Goal: Transaction & Acquisition: Book appointment/travel/reservation

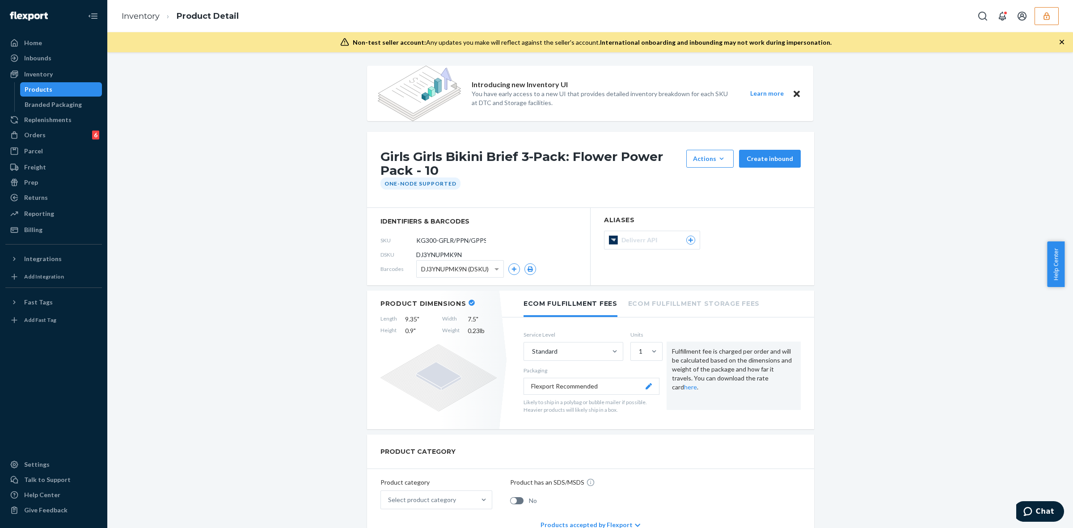
click at [1047, 18] on icon "button" at bounding box center [1046, 16] width 9 height 9
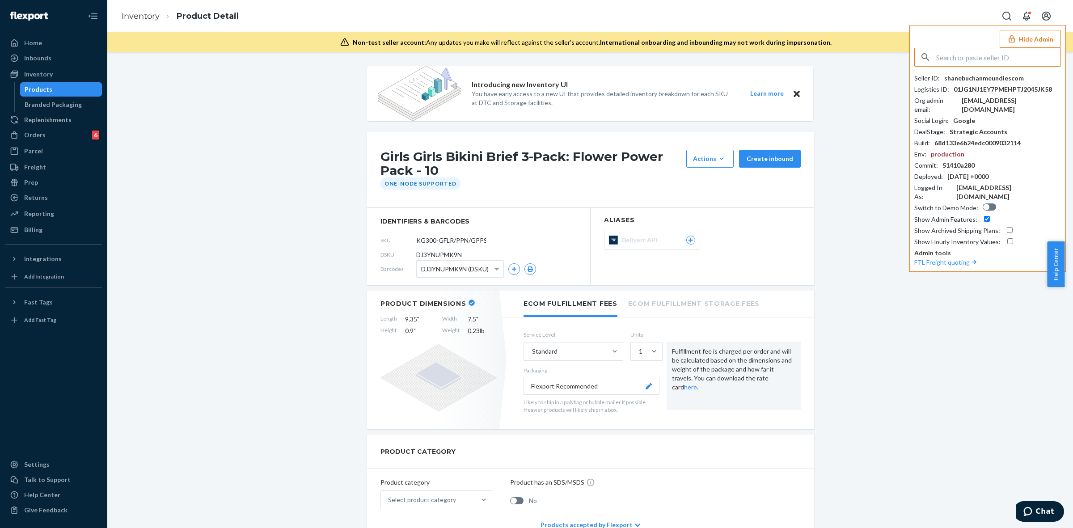
click at [986, 50] on input "text" at bounding box center [998, 57] width 124 height 18
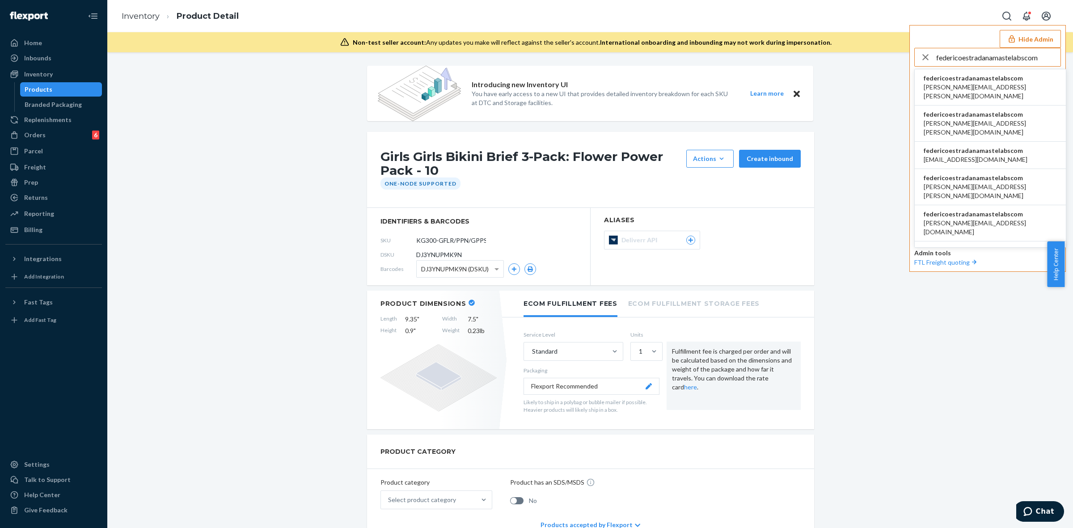
type input "federicoestradanamastelabscom"
click at [1001, 83] on span "andres.ceballos@iprocess.co" at bounding box center [990, 92] width 133 height 18
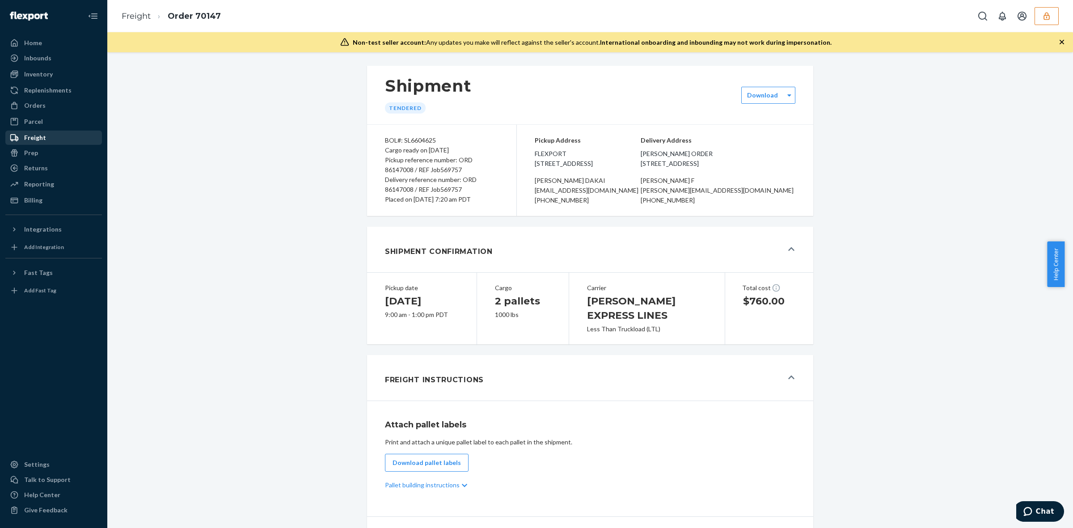
click at [45, 138] on div "Freight" at bounding box center [53, 137] width 95 height 13
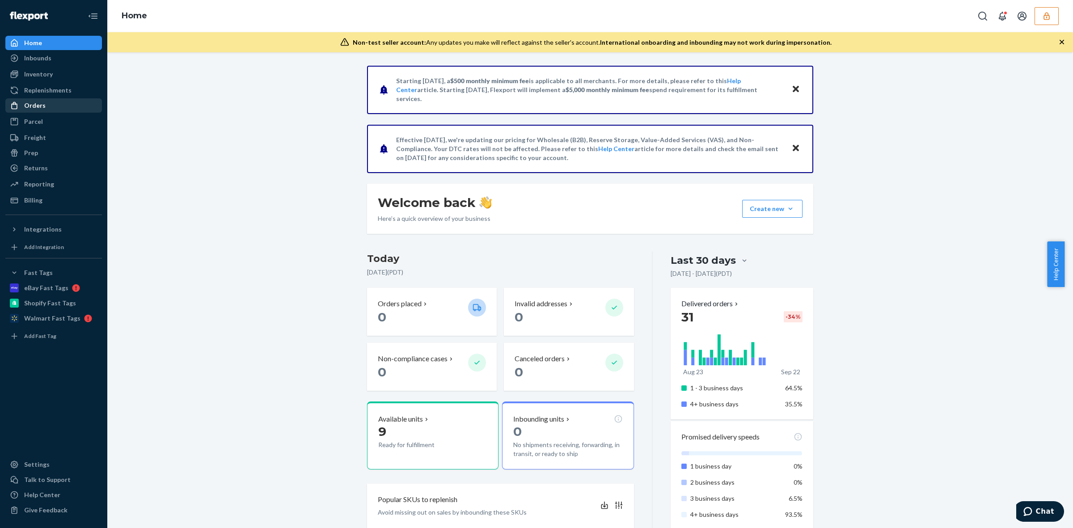
click at [59, 103] on div "Orders" at bounding box center [53, 105] width 95 height 13
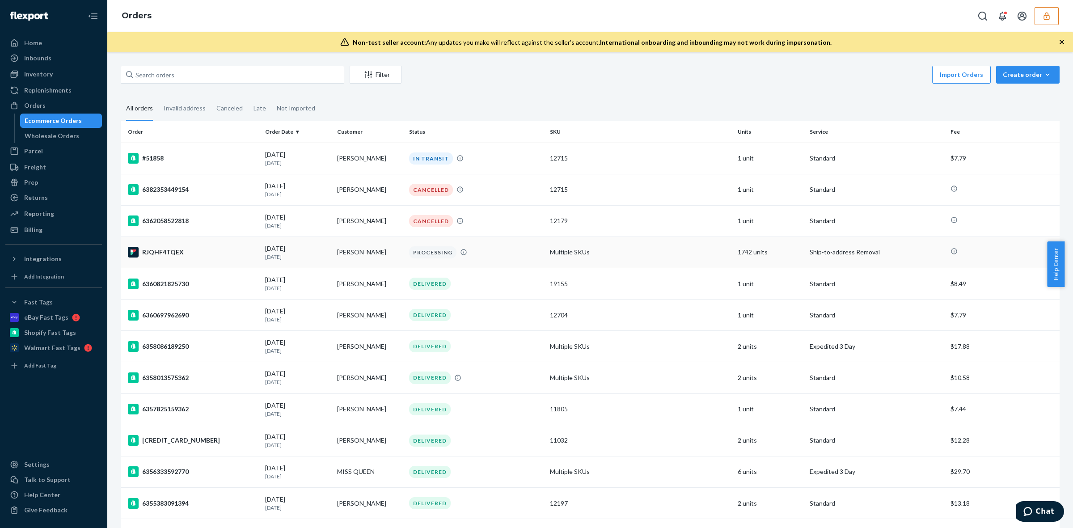
click at [567, 253] on td "Multiple SKUs" at bounding box center [640, 251] width 188 height 31
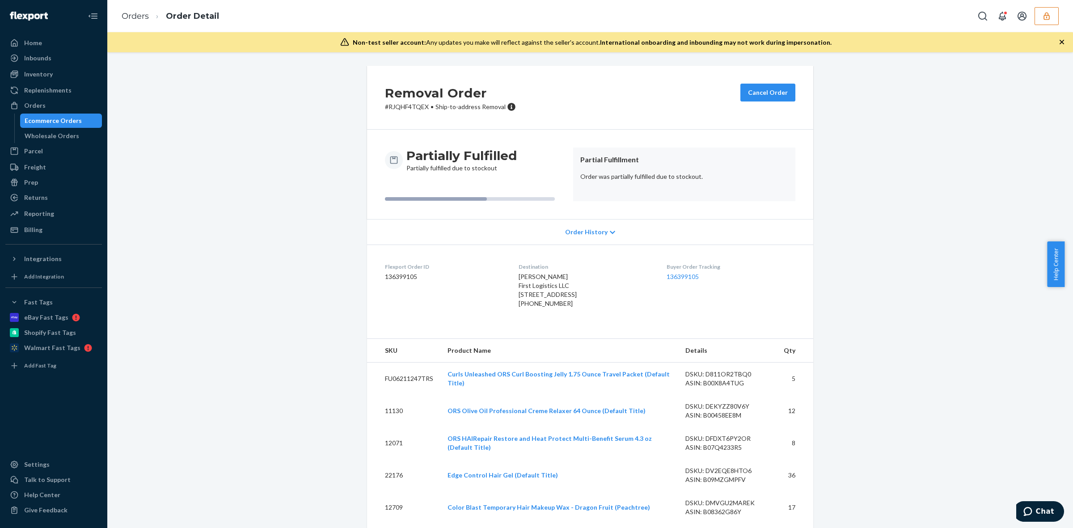
click at [573, 294] on span "Tarang Vaidya First Logistics LLC 13040 S Pulaski Rd Ste B Alsip, IL 60803-2000…" at bounding box center [548, 285] width 58 height 25
copy span "13040 S Pulaski Rd Ste B"
click at [558, 295] on span "Tarang Vaidya First Logistics LLC 13040 S Pulaski Rd Ste B Alsip, IL 60803-2000…" at bounding box center [548, 285] width 58 height 25
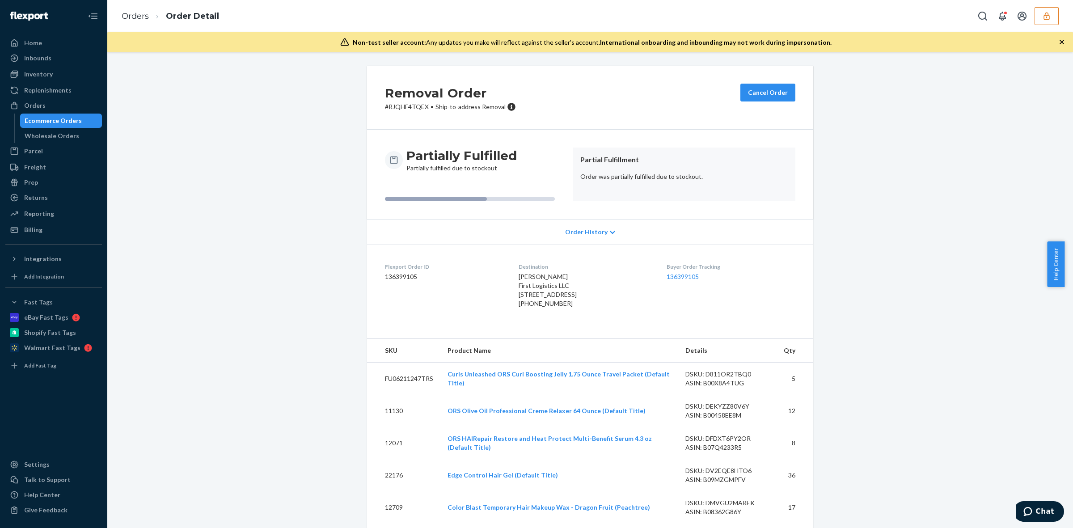
click at [558, 295] on span "Tarang Vaidya First Logistics LLC 13040 S Pulaski Rd Ste B Alsip, IL 60803-2000…" at bounding box center [548, 285] width 58 height 25
click at [563, 294] on span "Tarang Vaidya First Logistics LLC 13040 S Pulaski Rd Ste B Alsip, IL 60803-2000…" at bounding box center [548, 285] width 58 height 25
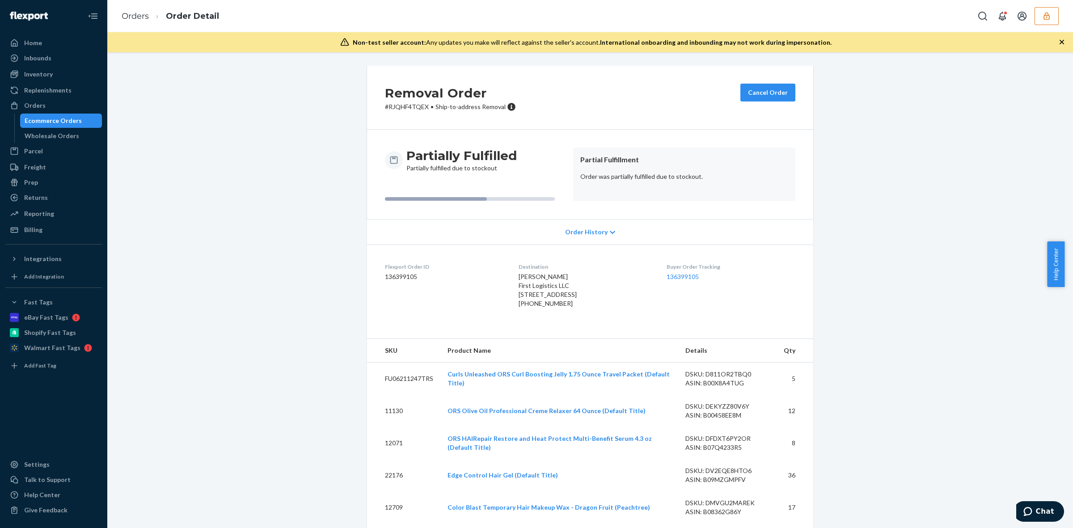
click at [563, 294] on span "Tarang Vaidya First Logistics LLC 13040 S Pulaski Rd Ste B Alsip, IL 60803-2000…" at bounding box center [548, 285] width 58 height 25
click at [1044, 17] on icon "button" at bounding box center [1046, 16] width 6 height 8
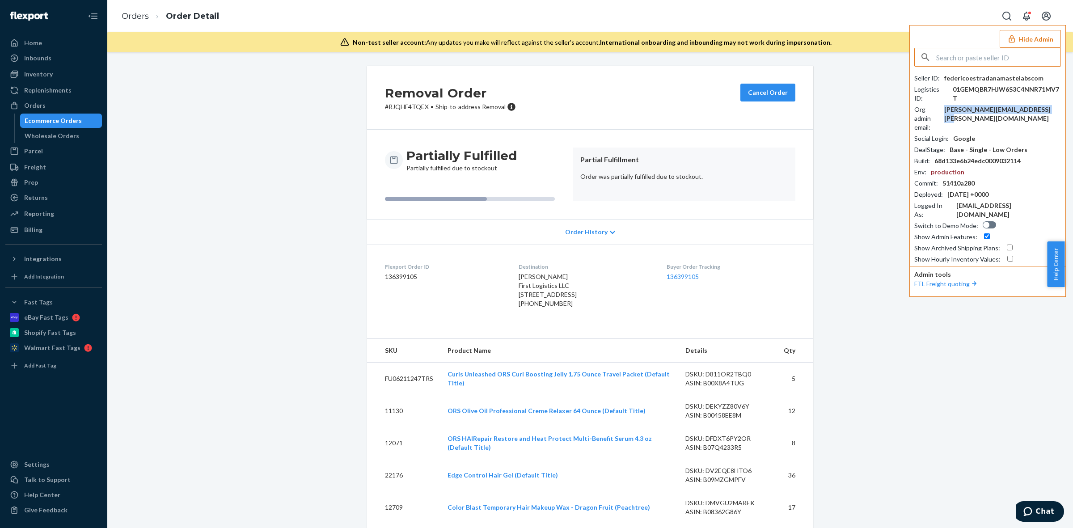
click at [1016, 110] on div "donielle.alicea@namastelabs.com" at bounding box center [1002, 114] width 117 height 18
click at [535, 308] on div "+17085978700" at bounding box center [585, 303] width 133 height 9
copy div "17085978700"
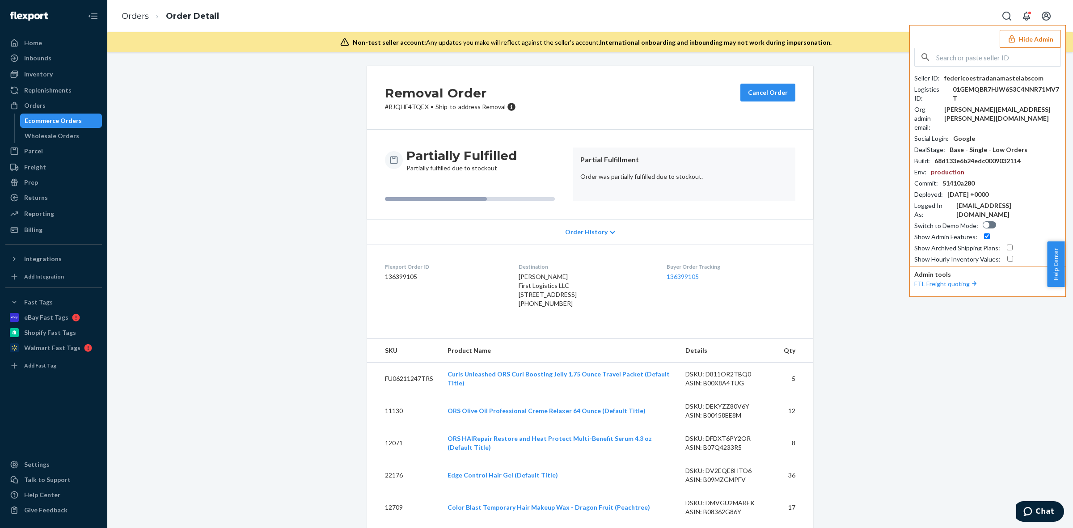
click at [997, 55] on input "text" at bounding box center [998, 57] width 124 height 18
paste input "adminindeteniblecosite"
type input "adminindeteniblecosite"
click at [950, 76] on span "adminindeteniblecosite" at bounding box center [976, 78] width 104 height 9
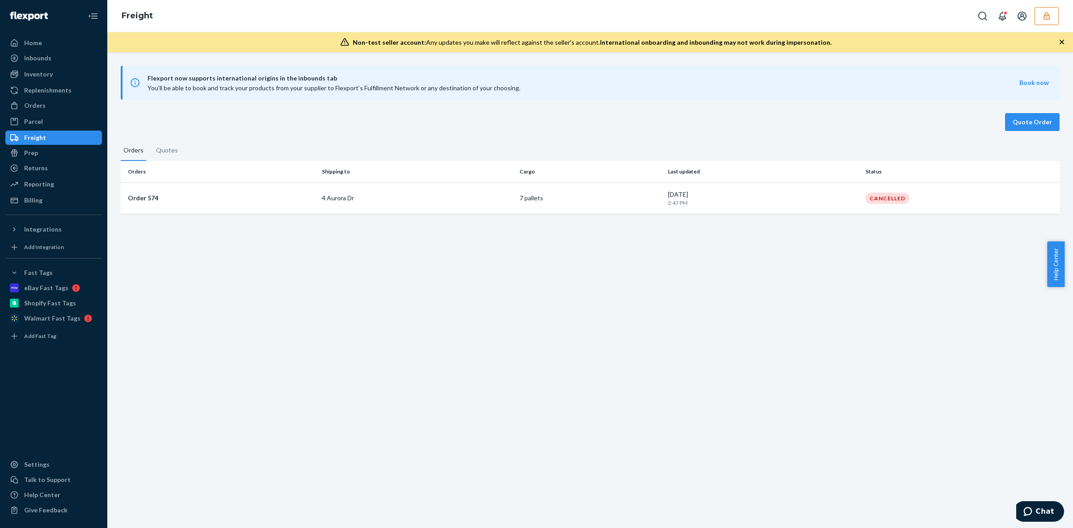
click at [1045, 12] on icon "button" at bounding box center [1046, 16] width 9 height 9
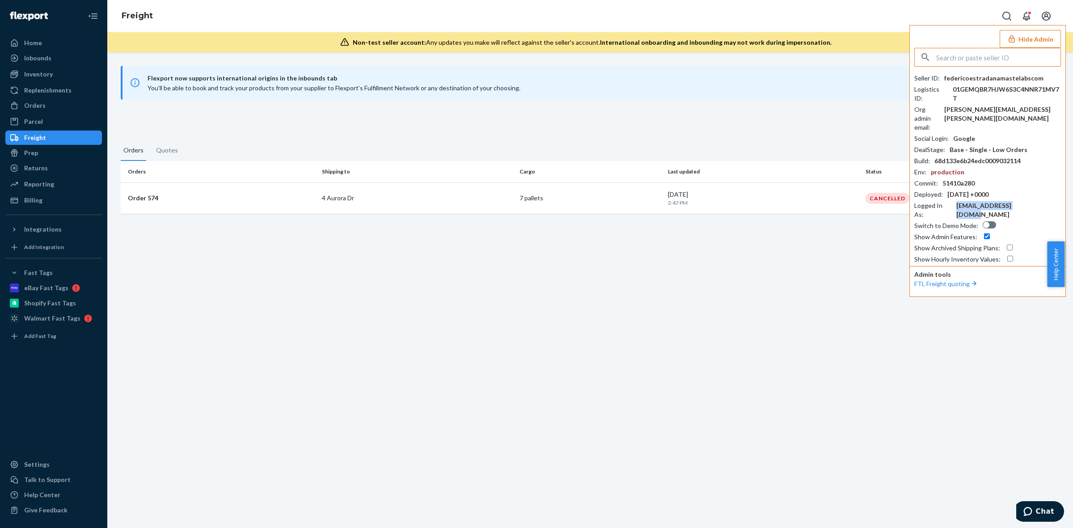
click at [981, 201] on div "[EMAIL_ADDRESS][DOMAIN_NAME]" at bounding box center [1008, 210] width 105 height 18
click at [980, 57] on input "text" at bounding box center [998, 57] width 124 height 18
paste input "[EMAIL_ADDRESS][DOMAIN_NAME]"
type input "[EMAIL_ADDRESS][DOMAIN_NAME]"
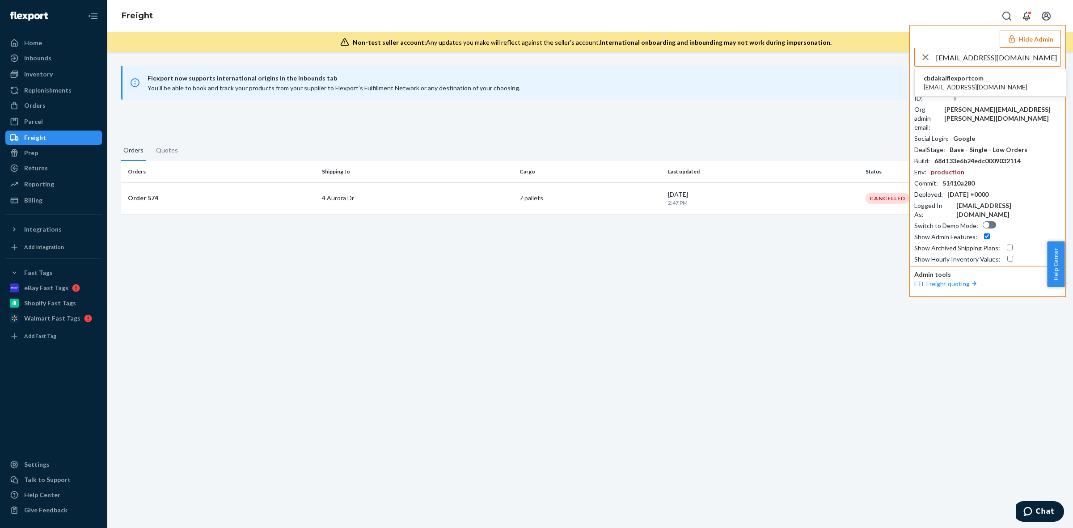
click at [947, 84] on span "[EMAIL_ADDRESS][DOMAIN_NAME]" at bounding box center [976, 87] width 104 height 9
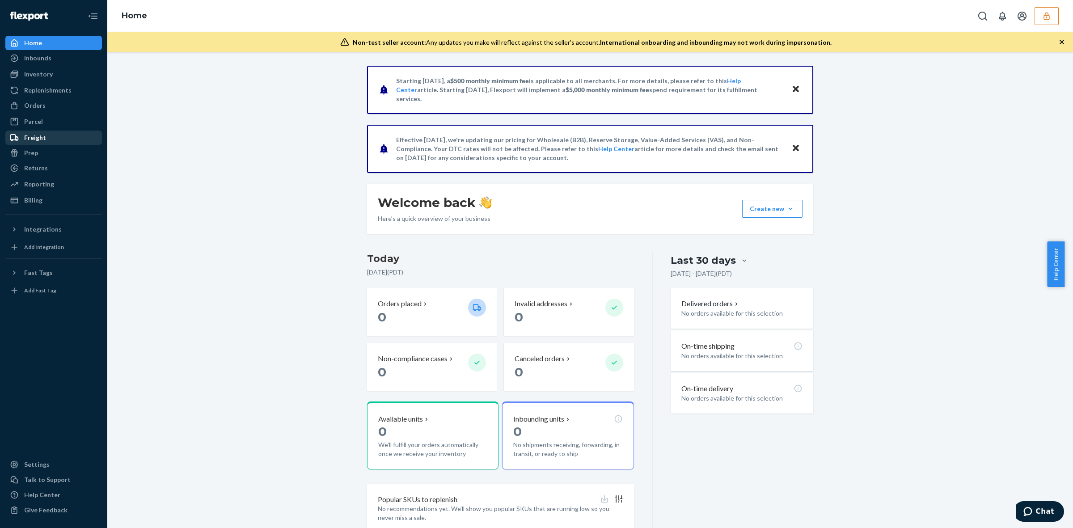
click at [59, 139] on div "Freight" at bounding box center [53, 137] width 95 height 13
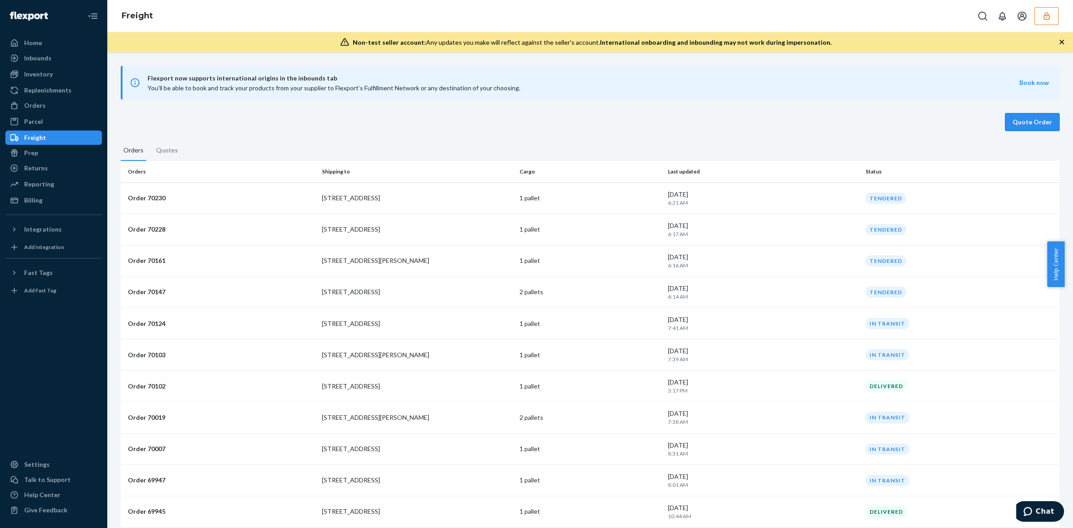
click at [1031, 121] on button "Quote Order" at bounding box center [1032, 122] width 55 height 18
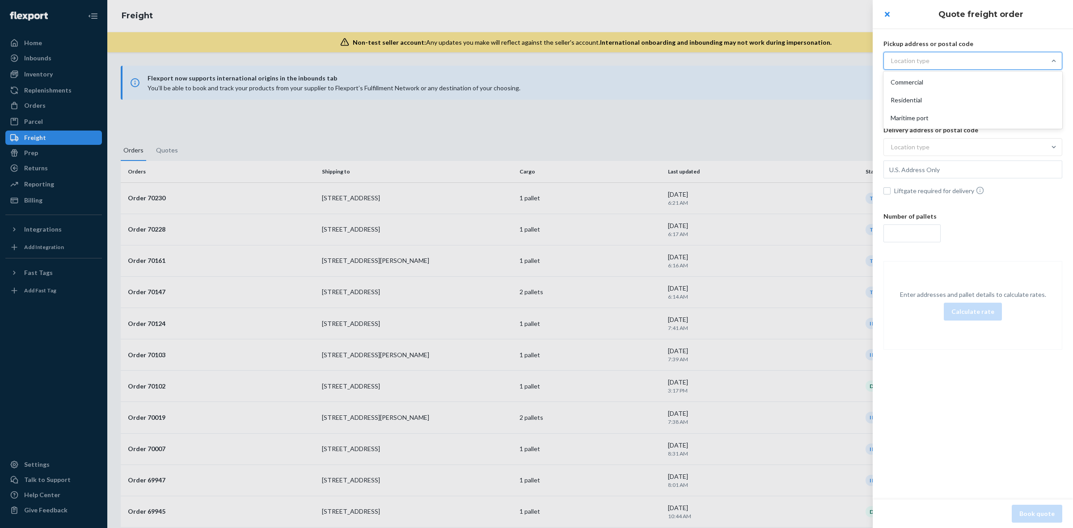
click at [924, 61] on div "Location type" at bounding box center [910, 60] width 38 height 9
click at [847, 61] on input "option Commercial focused, 1 of 3. 3 results available. Use Up and Down to choo…" at bounding box center [847, 61] width 0 height 0
click at [926, 77] on div "Commercial" at bounding box center [972, 82] width 175 height 18
click at [847, 61] on input "option Commercial focused, 1 of 3. 3 results available. Use Up and Down to choo…" at bounding box center [847, 61] width 0 height 0
click at [922, 92] on input "text" at bounding box center [972, 83] width 179 height 18
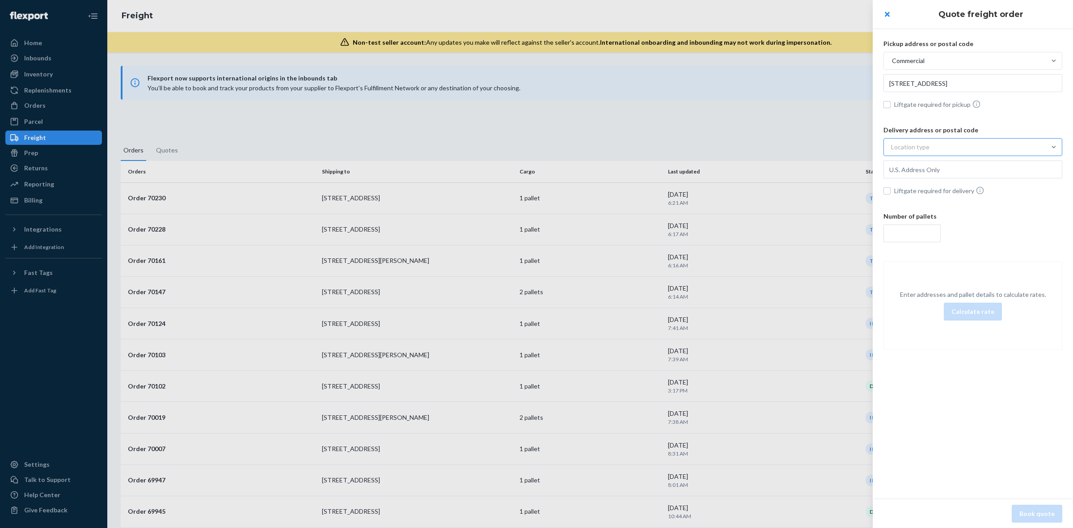
type input "[STREET_ADDRESS]"
click at [928, 149] on div "Location type" at bounding box center [965, 147] width 162 height 16
click at [847, 147] on input "option Commercial focused, 1 of 3. 3 results available. Use Up and Down to choo…" at bounding box center [847, 147] width 0 height 0
click at [933, 165] on div "Commercial" at bounding box center [972, 169] width 175 height 18
click at [847, 147] on input "option Commercial focused, 1 of 3. 3 results available. Use Up and Down to choo…" at bounding box center [847, 147] width 0 height 0
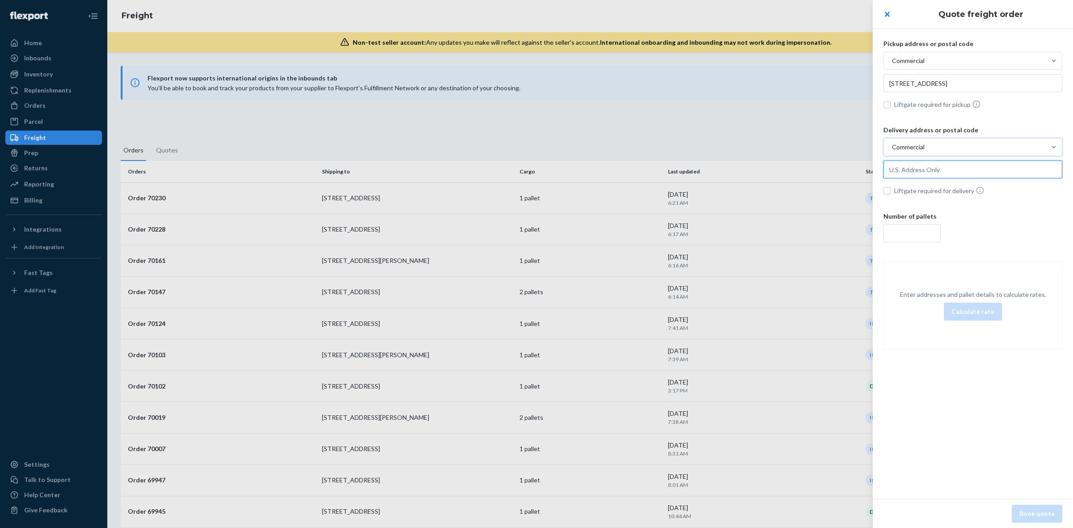
click at [927, 173] on input "text" at bounding box center [972, 169] width 179 height 18
paste input "[STREET_ADDRESS]"
type input "[STREET_ADDRESS]"
click at [935, 231] on input "number" at bounding box center [911, 233] width 57 height 18
type input "1"
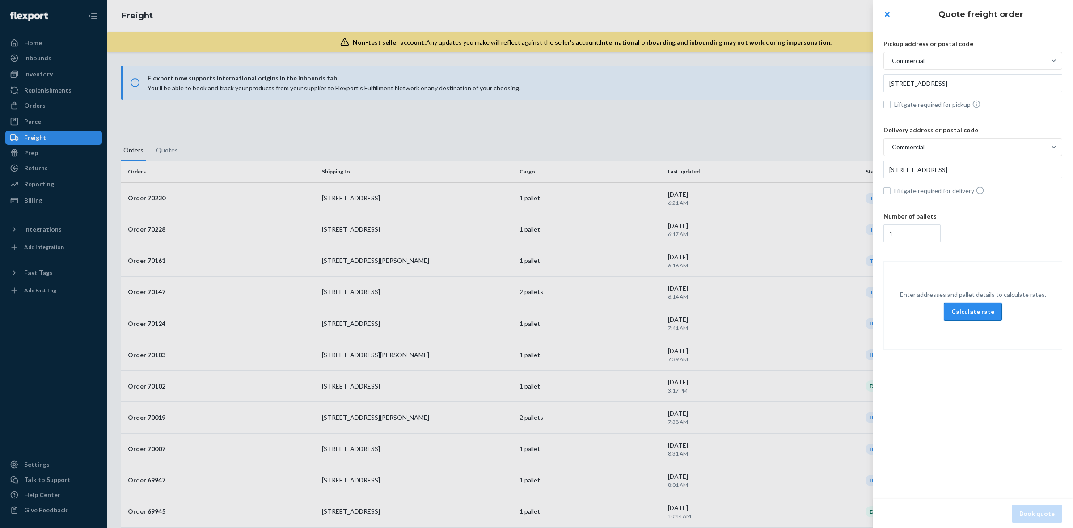
click at [988, 307] on button "Calculate rate" at bounding box center [973, 312] width 58 height 18
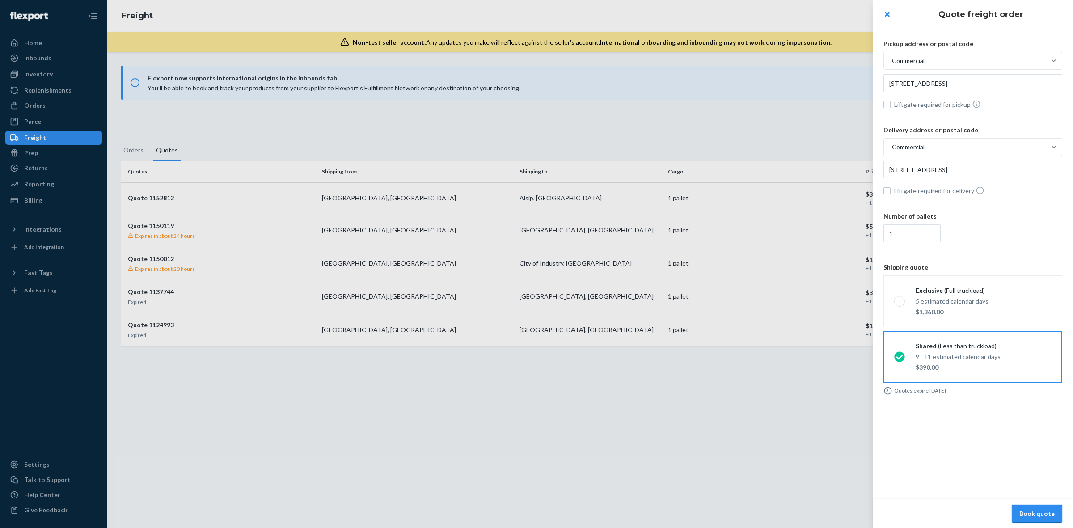
click at [1049, 515] on button "Book quote" at bounding box center [1037, 514] width 51 height 18
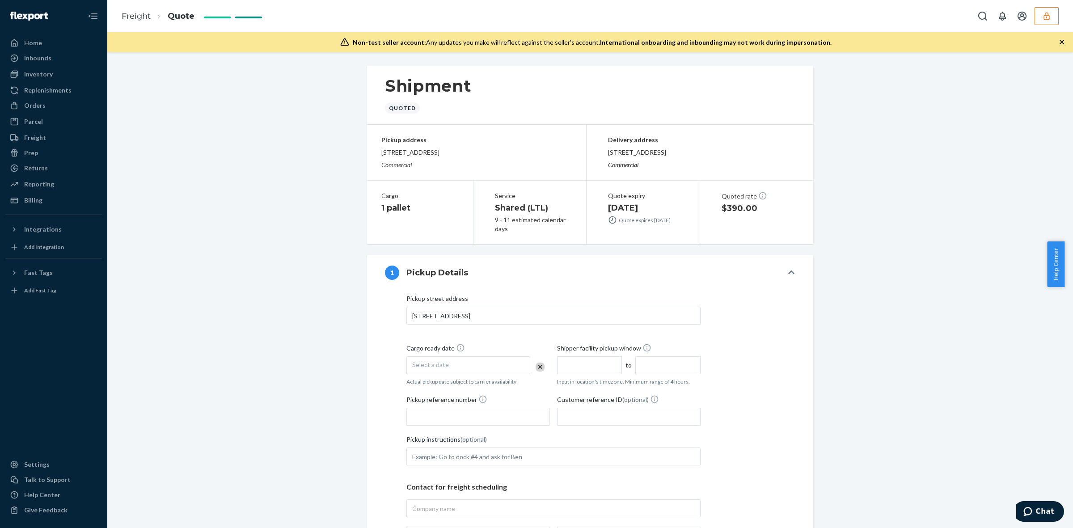
click at [450, 365] on div "Select a date" at bounding box center [468, 365] width 124 height 18
click at [450, 468] on button "23" at bounding box center [447, 468] width 18 height 15
click at [611, 362] on input "text" at bounding box center [589, 365] width 65 height 18
type input "9:00 AM"
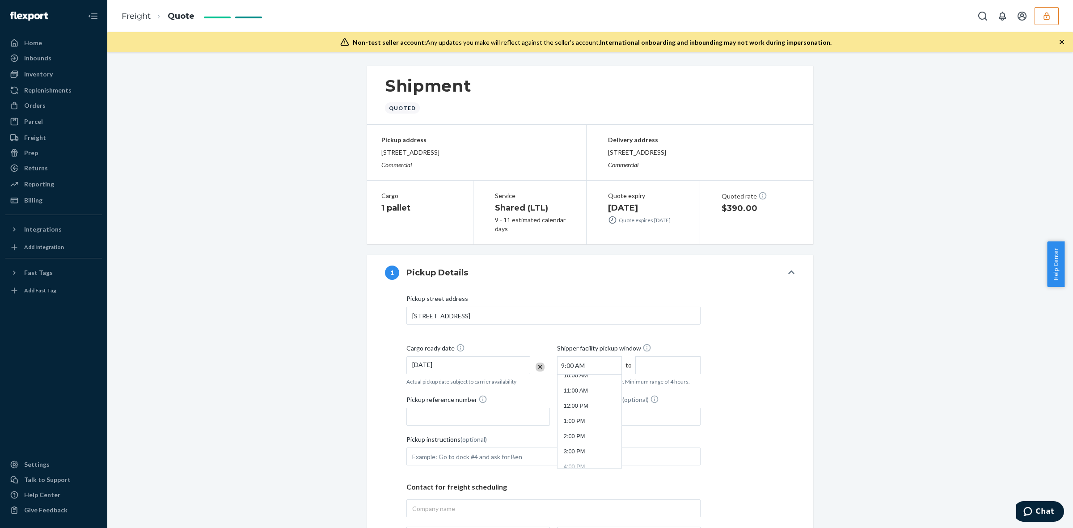
type input "1:00 PM"
click at [535, 337] on div "[GEOGRAPHIC_DATA] address [STREET_ADDRESS] Cargo ready date [DATE] Actual picku…" at bounding box center [553, 431] width 294 height 275
click at [470, 421] on input "Pickup reference number" at bounding box center [478, 417] width 144 height 18
paste input "86002711"
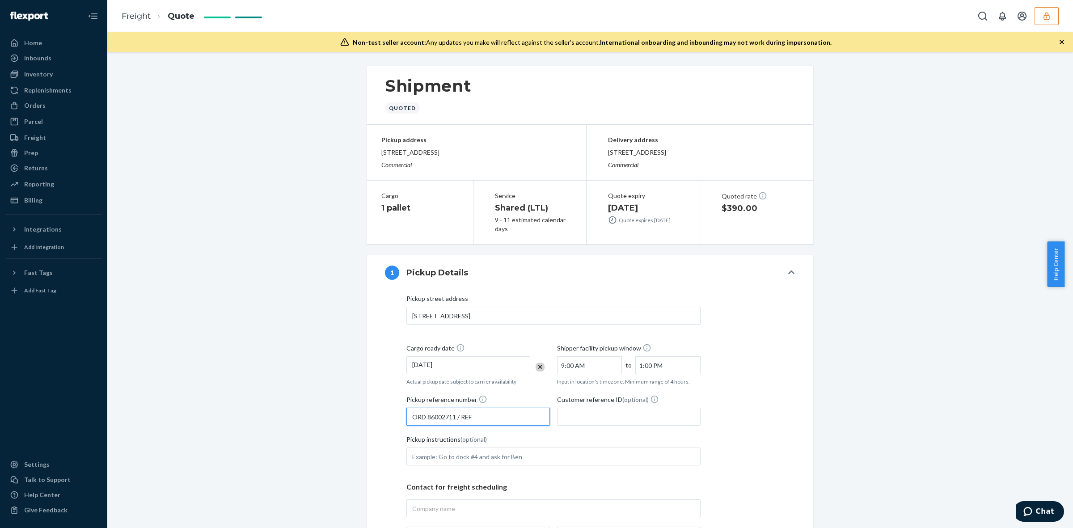
paste input "Job557463"
drag, startPoint x: 506, startPoint y: 419, endPoint x: 388, endPoint y: 421, distance: 118.0
click at [388, 421] on div "[GEOGRAPHIC_DATA] address [STREET_ADDRESS] Cargo ready date [DATE] Actual picku…" at bounding box center [590, 446] width 410 height 304
type input "ORD 86002711 / REF Job557463"
click at [582, 421] on input "Customer reference ID (optional)" at bounding box center [629, 417] width 144 height 18
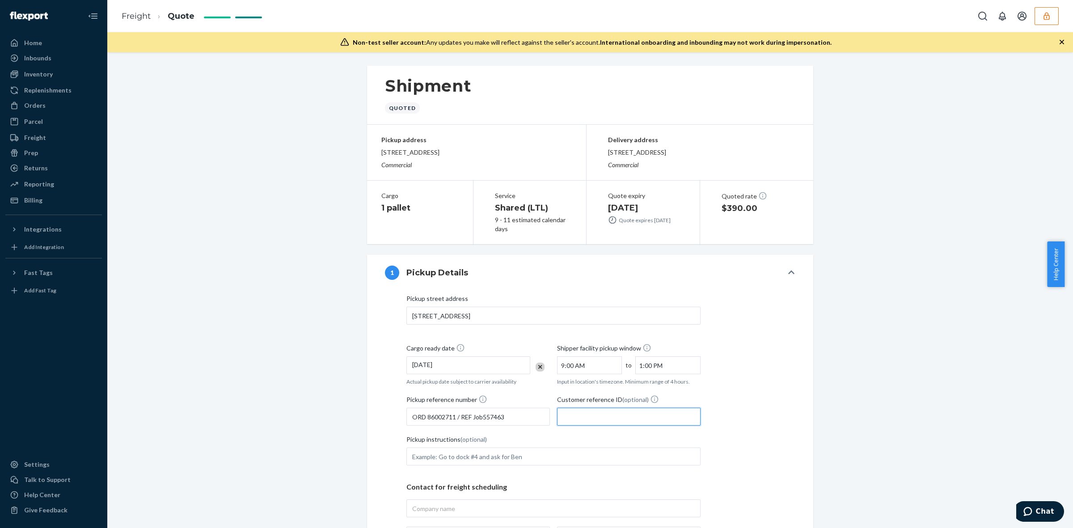
paste input "ORD 86002711 / REF Job557463"
type input "ORD 86002711 / REF Job557463"
click at [547, 455] on input "Pickup instructions (optional)" at bounding box center [553, 457] width 294 height 18
type input "GO TO DR 456 ask for [PERSON_NAME]"
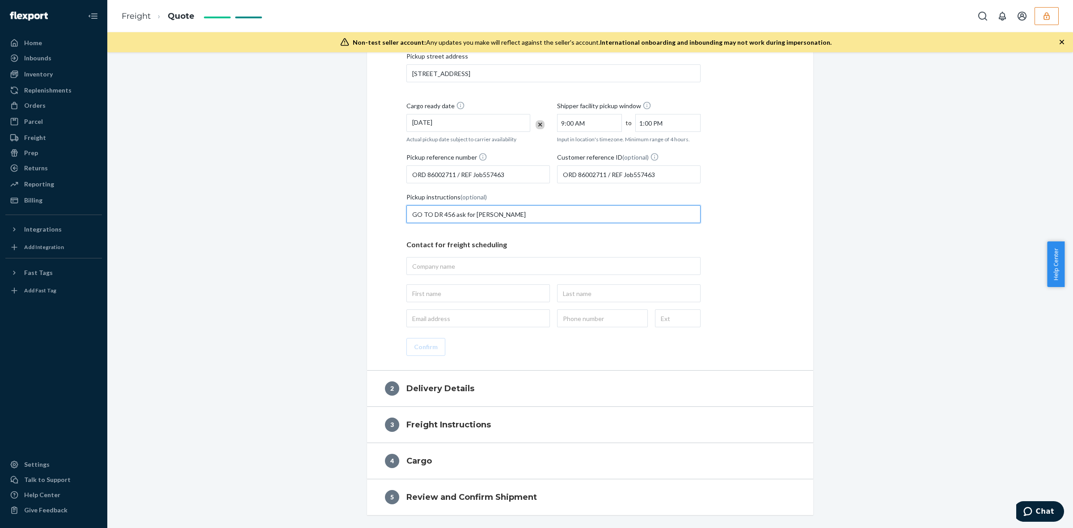
scroll to position [244, 0]
click at [440, 275] on div "Contact for freight scheduling" at bounding box center [553, 278] width 294 height 95
click at [464, 266] on input "text" at bounding box center [553, 265] width 294 height 18
type input "FLEXPORT"
type input "FLEXPORT, [STREET_ADDRESS]"
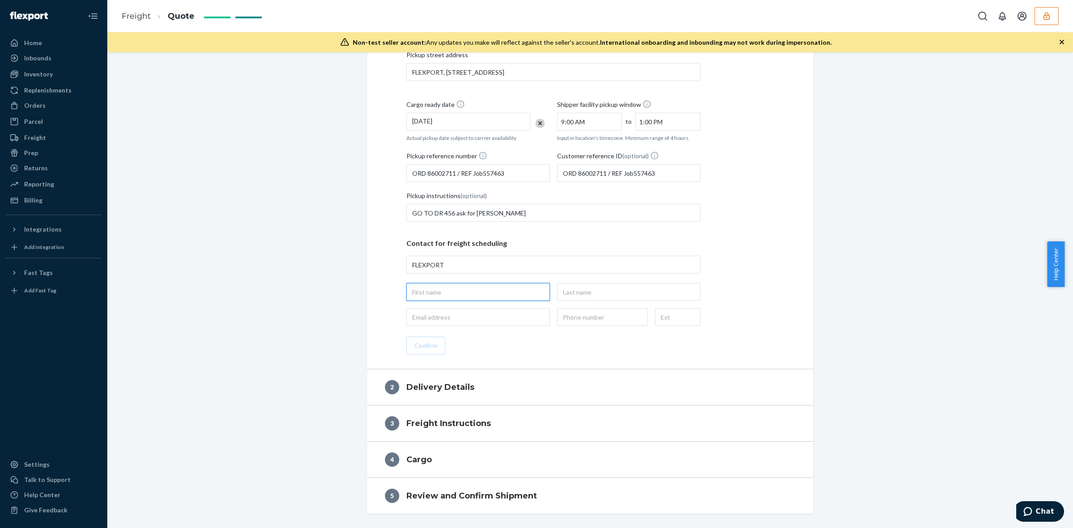
click at [440, 299] on input "text" at bounding box center [478, 292] width 144 height 18
type input "[PERSON_NAME]"
click at [569, 286] on input "text" at bounding box center [629, 292] width 144 height 18
type input "DAKAI"
click at [466, 320] on input "email" at bounding box center [478, 317] width 144 height 18
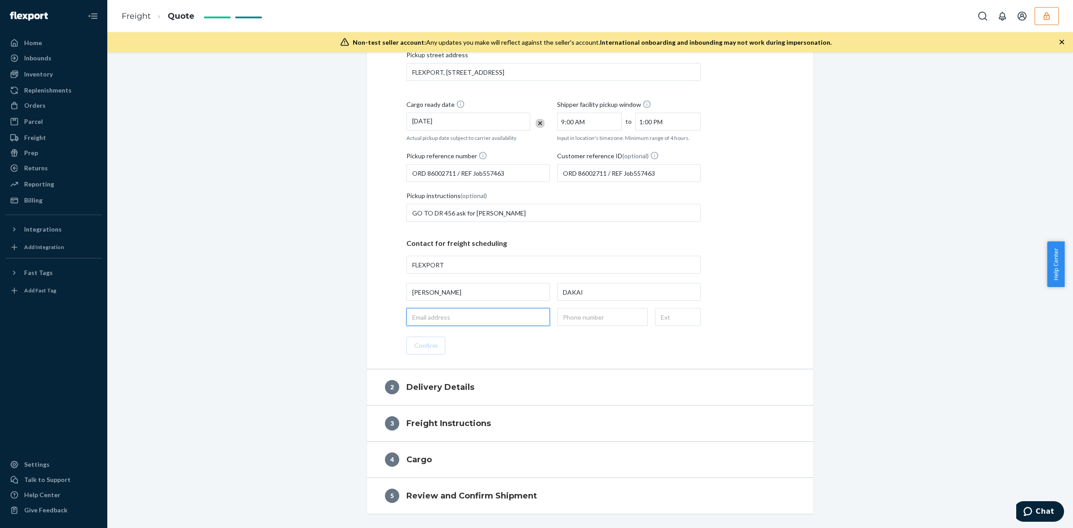
type input "[EMAIL_ADDRESS][DOMAIN_NAME]"
click at [583, 312] on input "text" at bounding box center [602, 317] width 91 height 18
type input "[PHONE_NUMBER]"
click at [433, 346] on button "Confirm" at bounding box center [425, 346] width 39 height 18
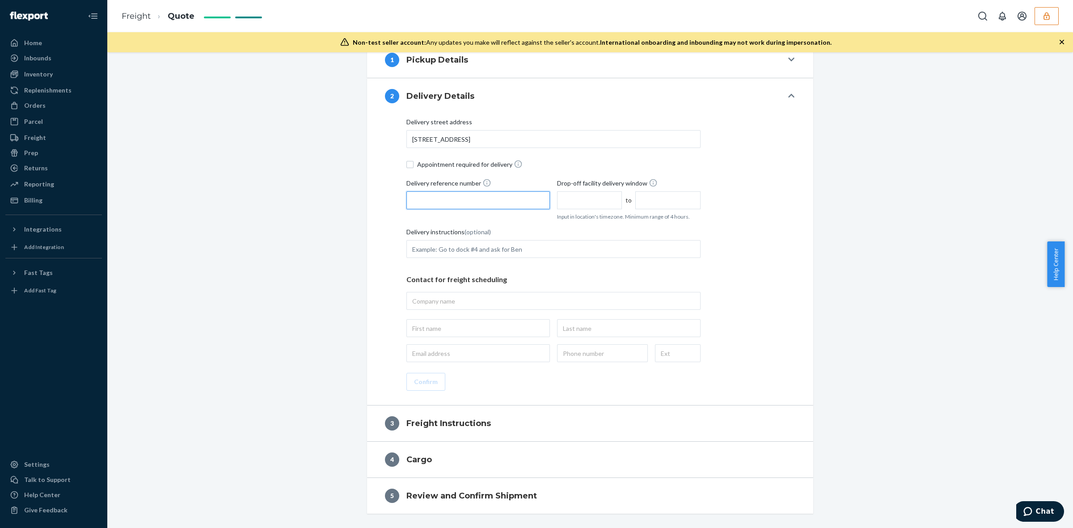
click at [458, 198] on input "Delivery reference number" at bounding box center [478, 200] width 144 height 18
paste input "ORD 86002711 / REF Job557463"
type input "ORD 86002711 / REF Job557463"
click at [577, 200] on input "text" at bounding box center [589, 200] width 65 height 18
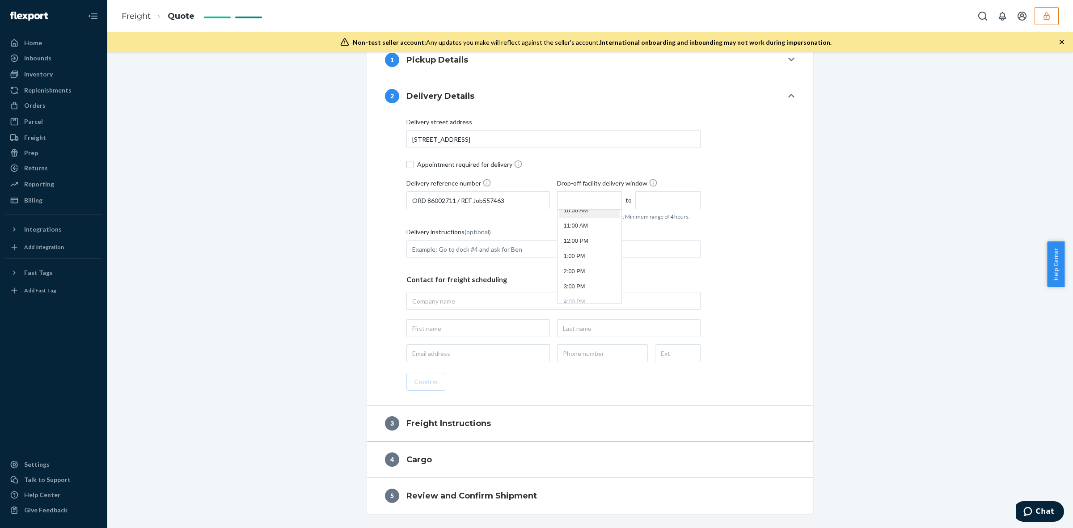
type input "9:00 AM"
type input "1:00 PM"
click at [504, 248] on input "Delivery instructions (optional)" at bounding box center [553, 249] width 294 height 18
click at [430, 247] on input "Delivery instructions (optional)" at bounding box center [553, 249] width 294 height 18
type input "s"
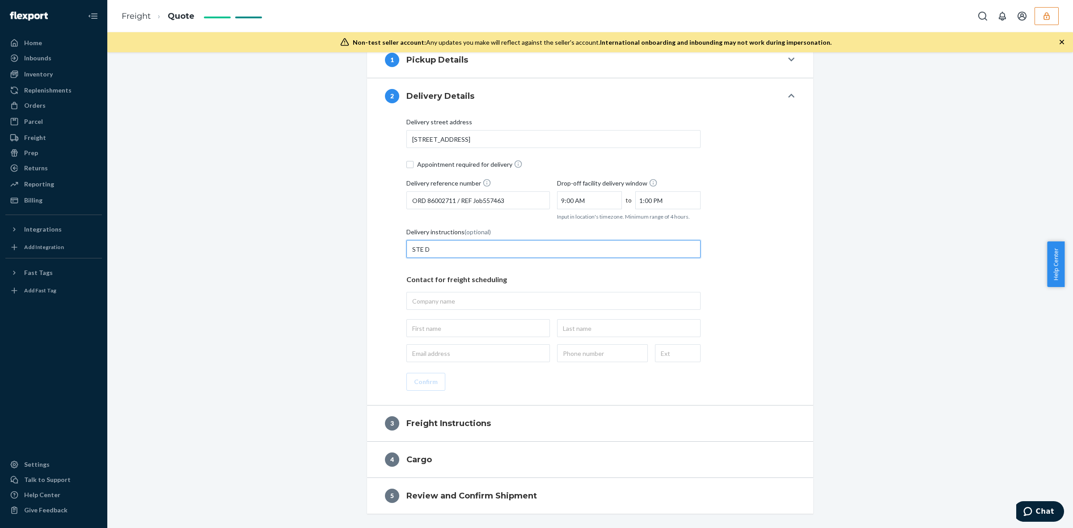
type input "STE D"
click at [466, 302] on input "text" at bounding box center [553, 301] width 294 height 18
type input "FIRST LOGISTICS LLC"
type input "FIRST LOGISTICS LLC, 13040 S Pulaski Rd, ste b, Alsip, IL, 60803, US"
click at [443, 333] on input "text" at bounding box center [478, 328] width 144 height 18
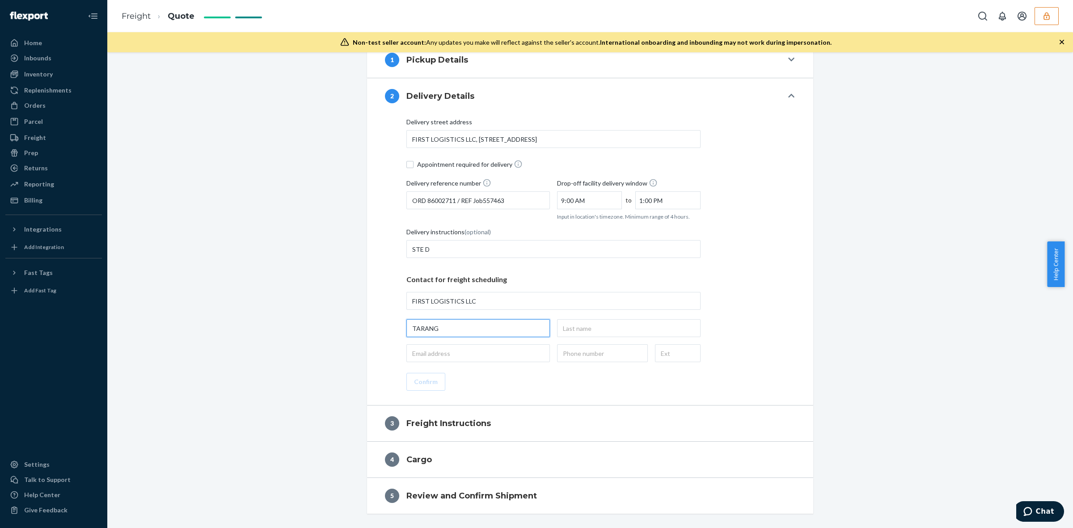
type input "TARANG"
type input "VAIDYA"
drag, startPoint x: 458, startPoint y: 351, endPoint x: 463, endPoint y: 351, distance: 4.5
click at [458, 351] on input "email" at bounding box center [478, 353] width 144 height 18
click at [443, 351] on input "email" at bounding box center [478, 353] width 144 height 18
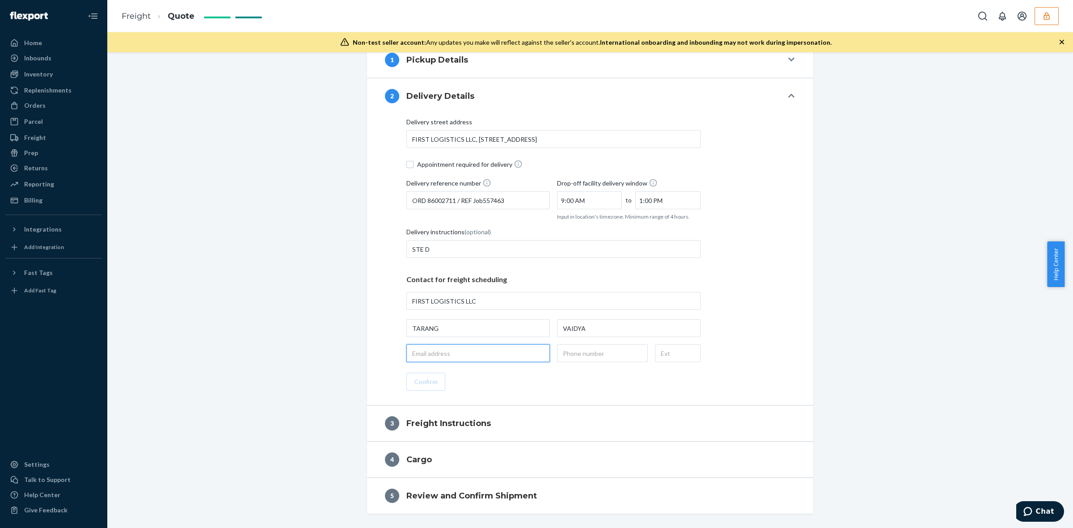
paste input "donielle.alicea@namastelabs.com"
type input "donielle.alicea@namastelabs.com"
click at [600, 354] on input "text" at bounding box center [602, 353] width 91 height 18
click at [595, 357] on input "text" at bounding box center [602, 353] width 91 height 18
paste input "(708) 597-8700"
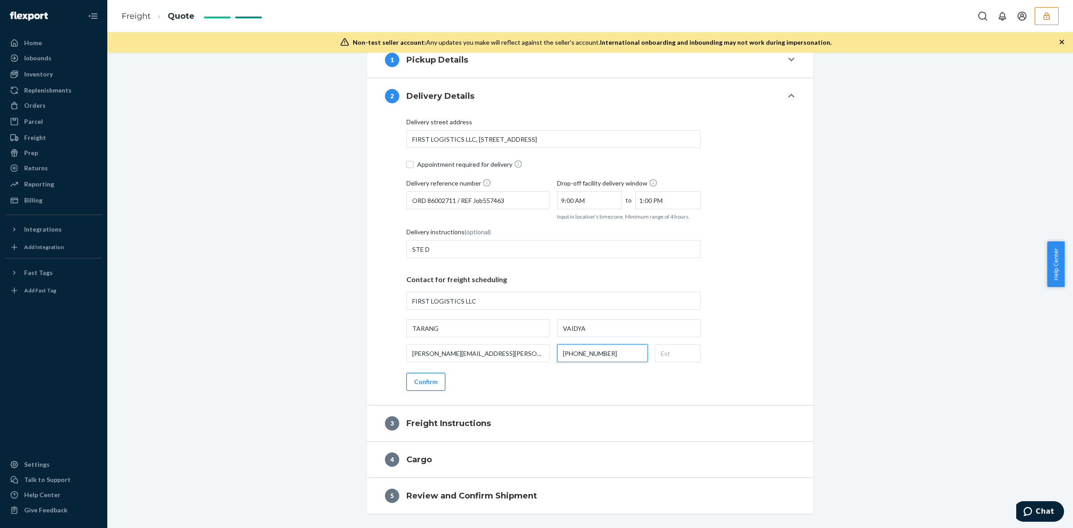
type input "(708) 597-8700"
click at [419, 381] on button "Confirm" at bounding box center [425, 382] width 39 height 18
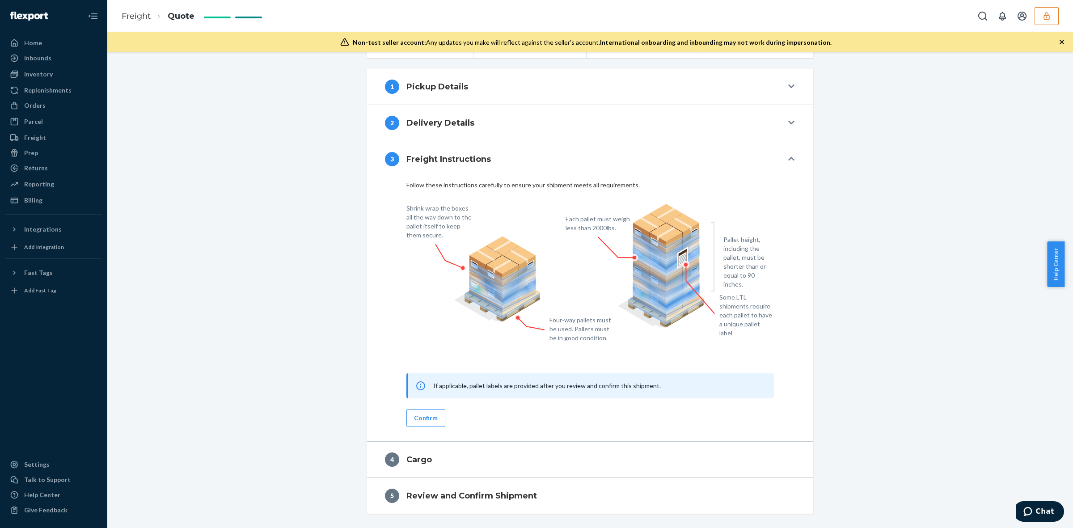
scroll to position [186, 0]
click at [427, 420] on button "Confirm" at bounding box center [425, 418] width 39 height 18
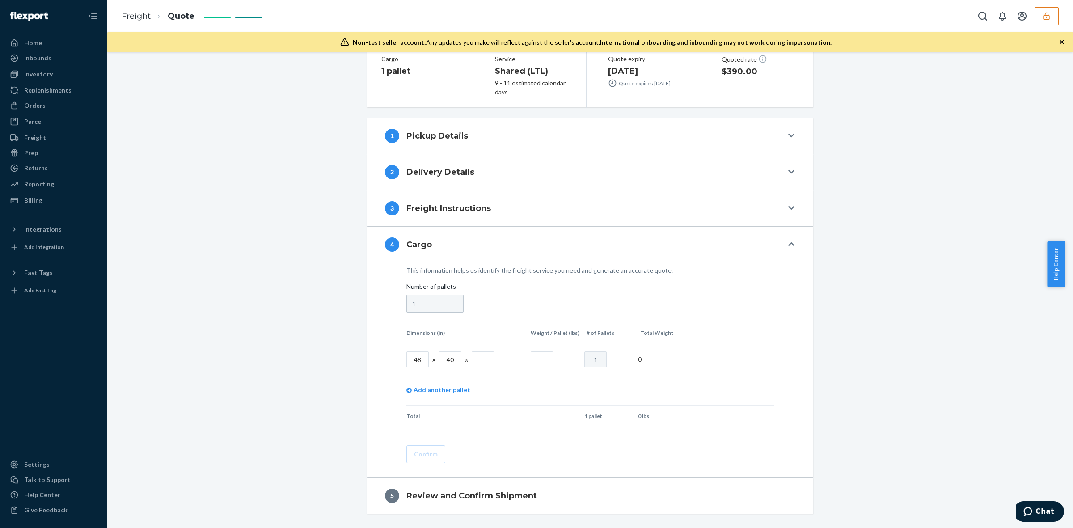
click at [479, 360] on input "text" at bounding box center [483, 359] width 22 height 16
type input "24"
click at [543, 360] on input "text" at bounding box center [542, 359] width 22 height 16
type input "250"
click at [430, 450] on button "Confirm" at bounding box center [425, 454] width 39 height 18
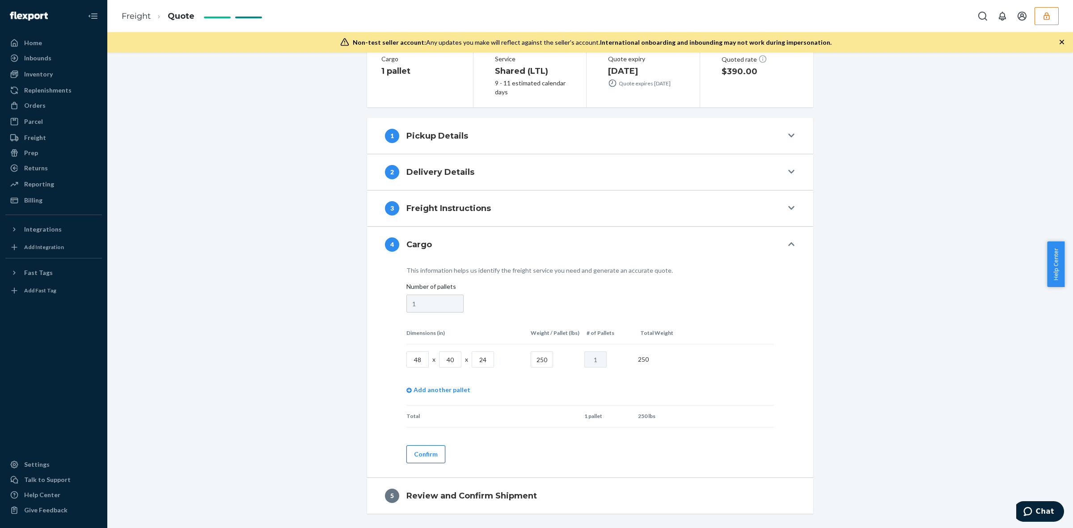
scroll to position [122, 0]
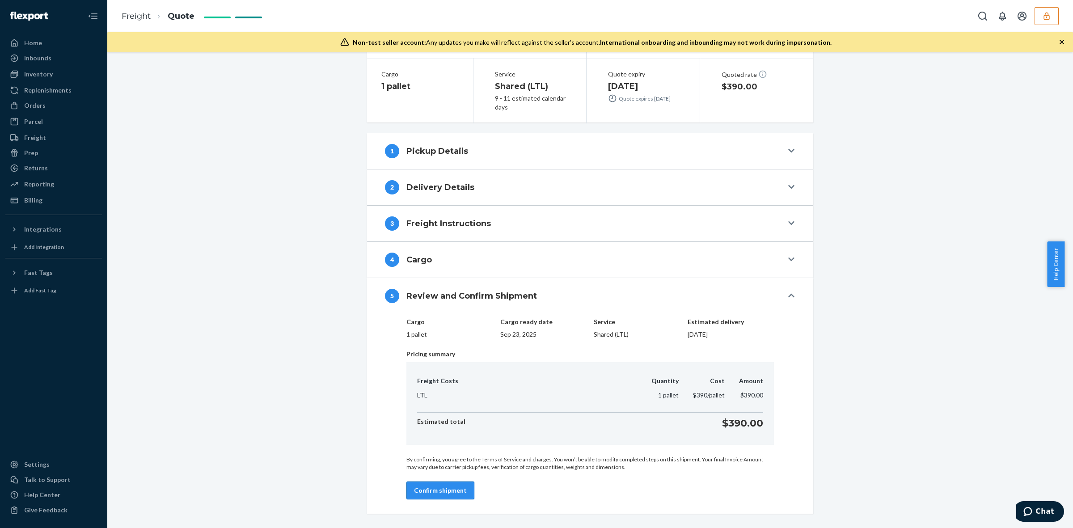
click at [453, 490] on button "Confirm shipment" at bounding box center [440, 490] width 68 height 18
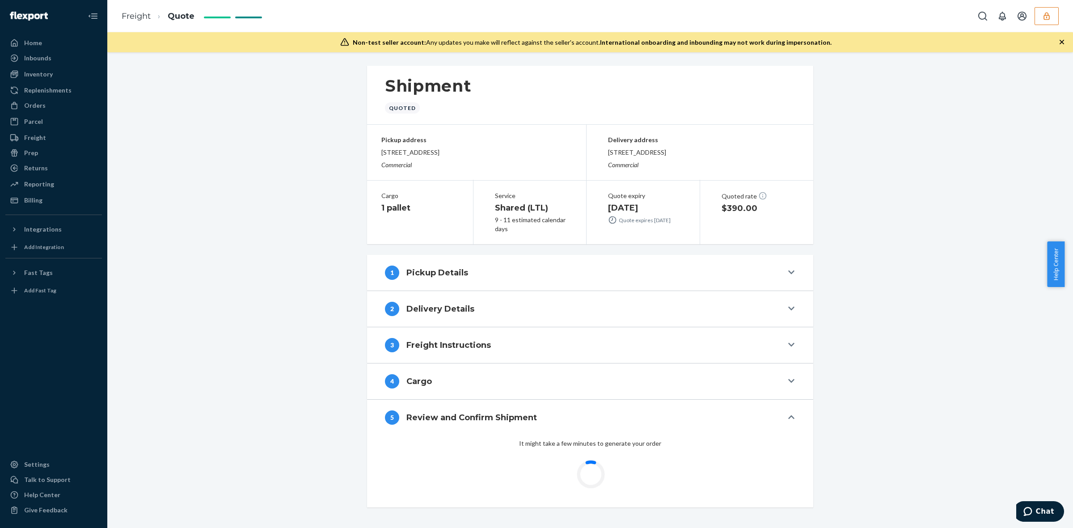
scroll to position [0, 0]
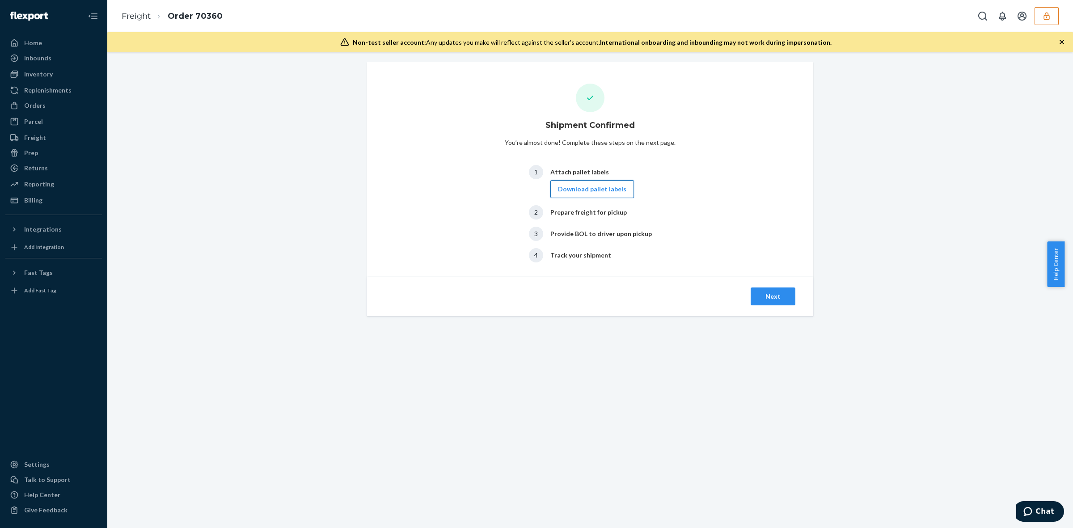
click at [600, 194] on button "Download pallet labels" at bounding box center [592, 189] width 84 height 18
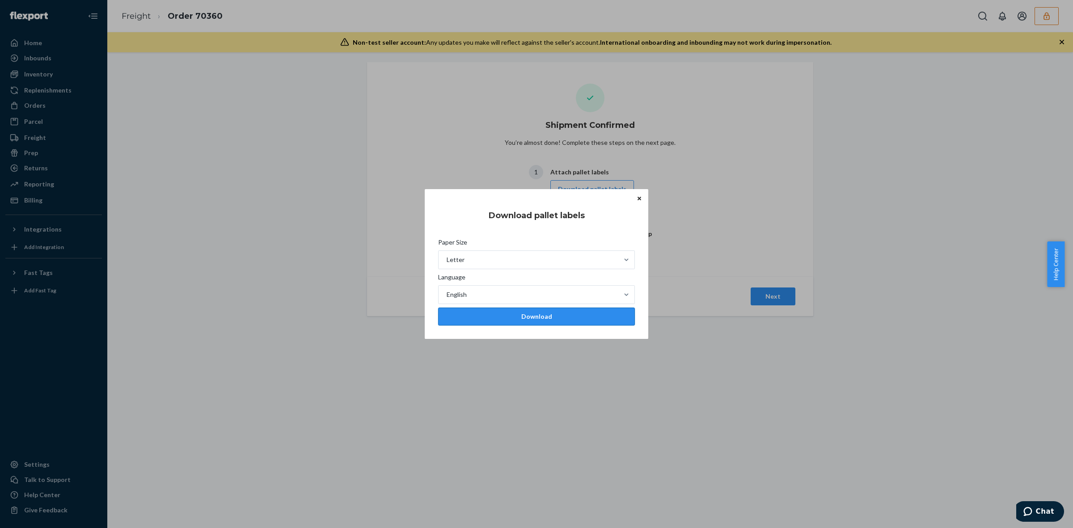
click at [555, 313] on div "Download" at bounding box center [537, 316] width 182 height 9
click at [692, 319] on div "Download pallet labels Paper Size Letter Language English Download Home Inbound…" at bounding box center [536, 264] width 1073 height 528
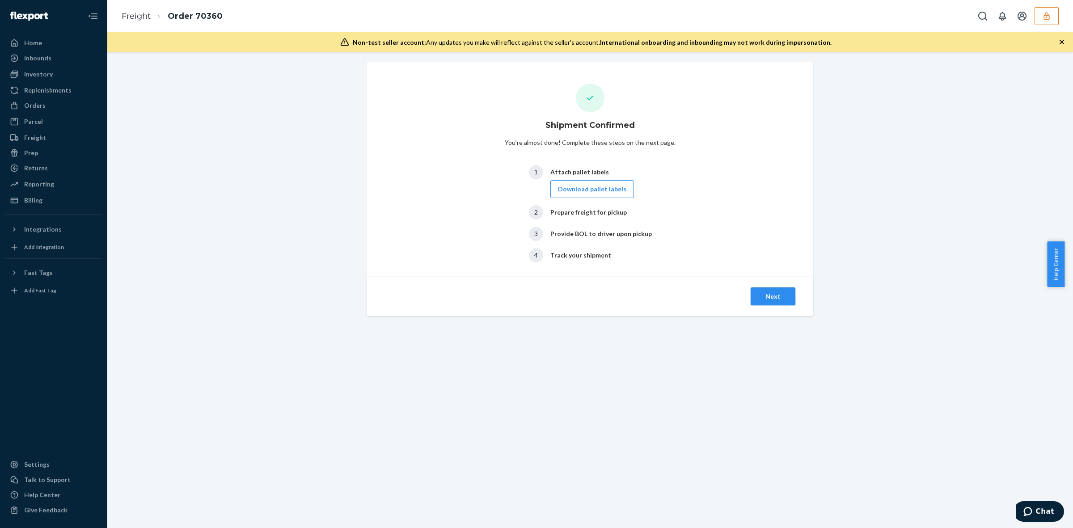
click at [769, 294] on button "Next" at bounding box center [773, 296] width 45 height 18
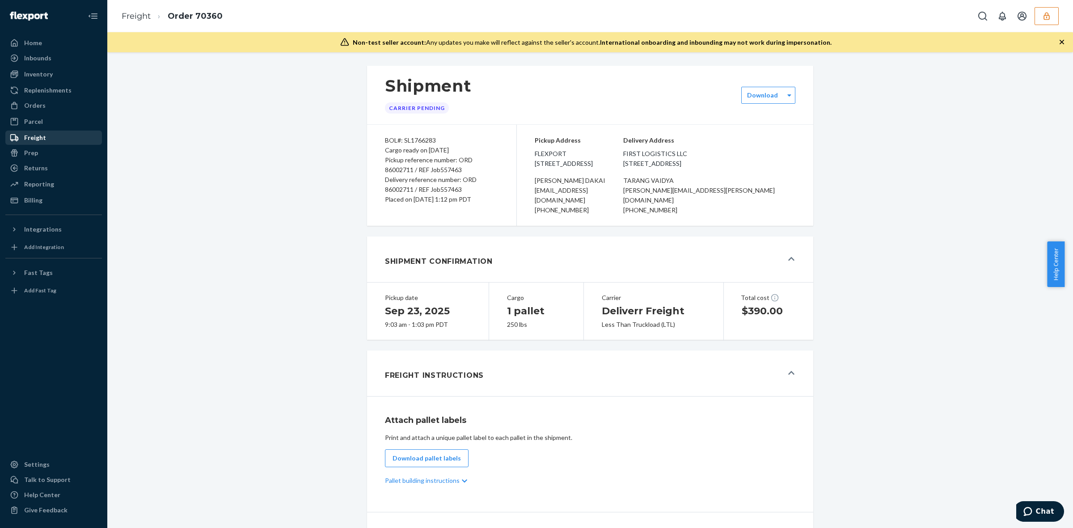
click at [52, 139] on div "Freight" at bounding box center [53, 137] width 95 height 13
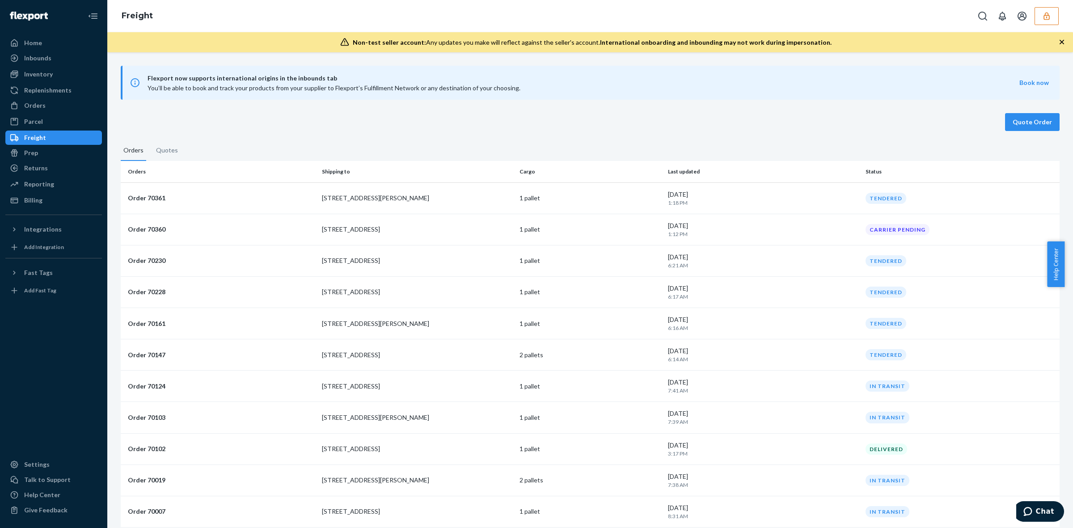
click at [759, 199] on p "1:18 PM" at bounding box center [763, 203] width 190 height 8
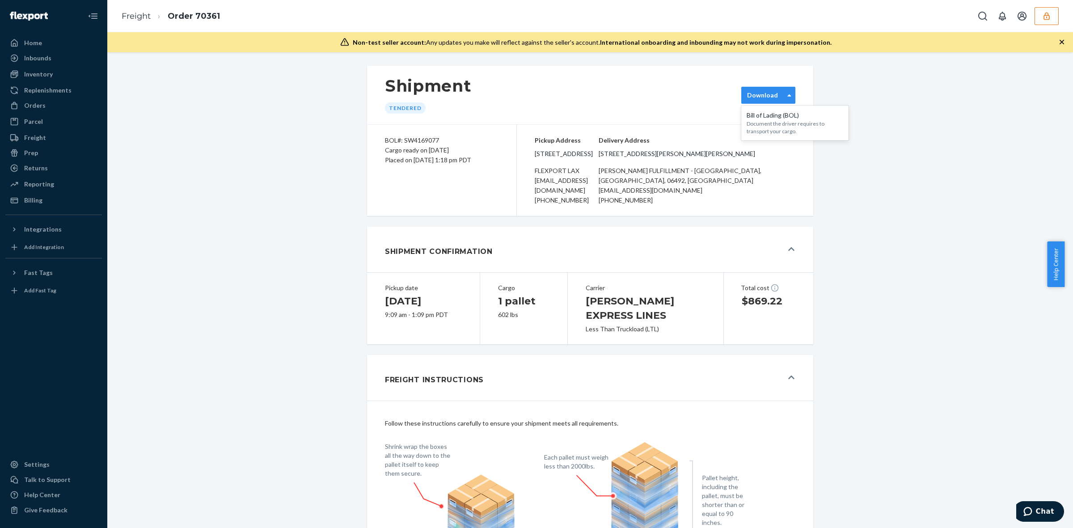
click at [764, 103] on div "Download" at bounding box center [768, 95] width 54 height 17
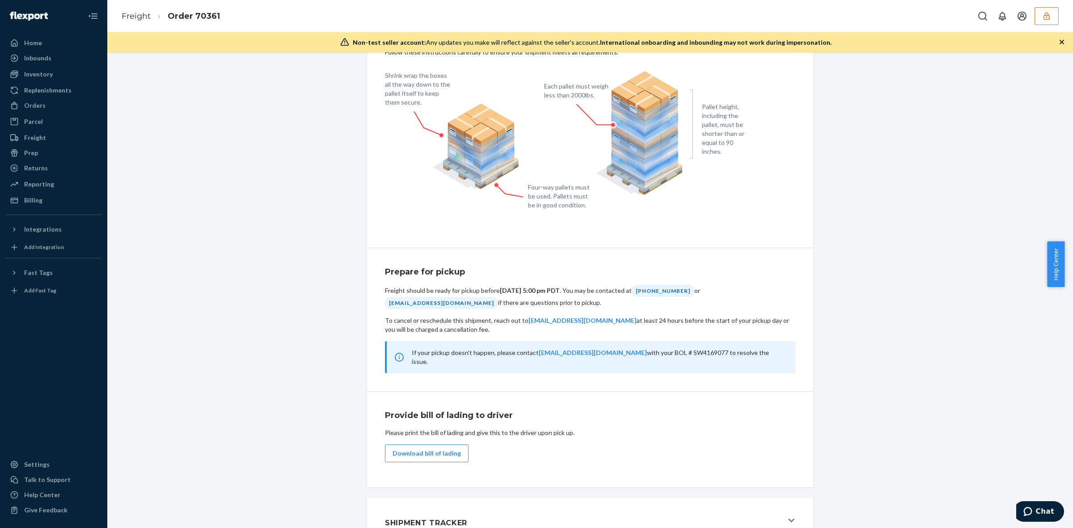
scroll to position [372, 0]
click at [443, 508] on div "Shipment Tracker" at bounding box center [584, 520] width 398 height 24
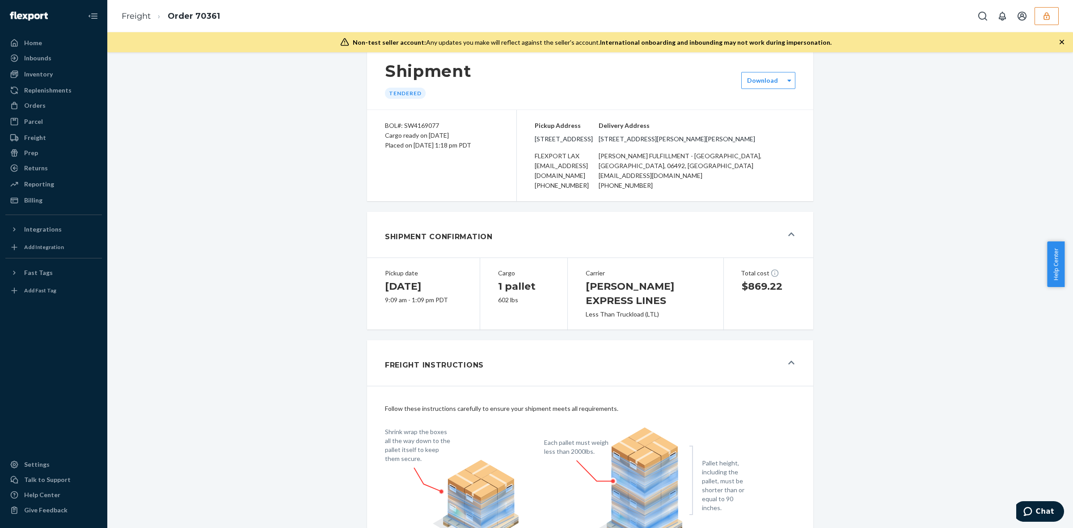
scroll to position [0, 0]
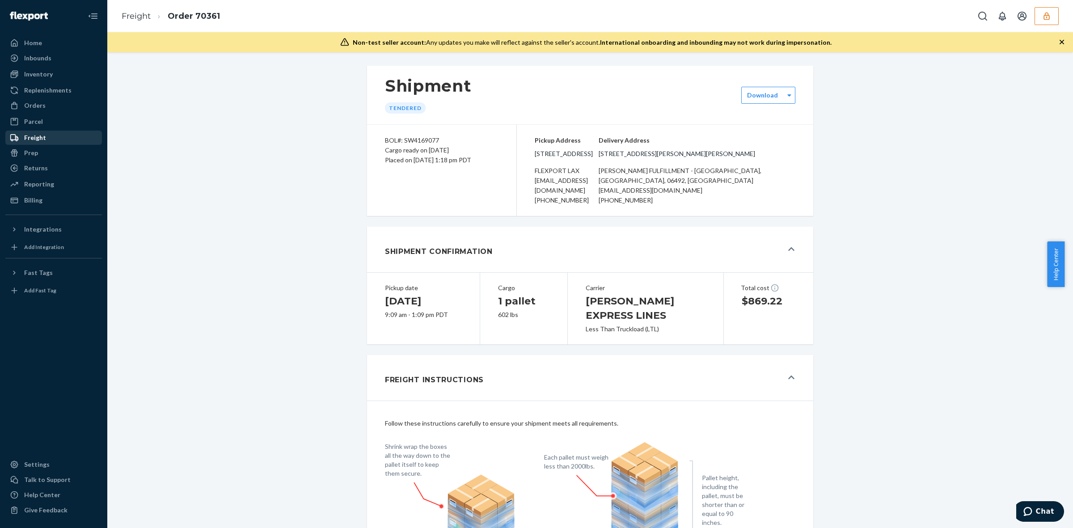
click at [47, 139] on div "Freight" at bounding box center [53, 137] width 95 height 13
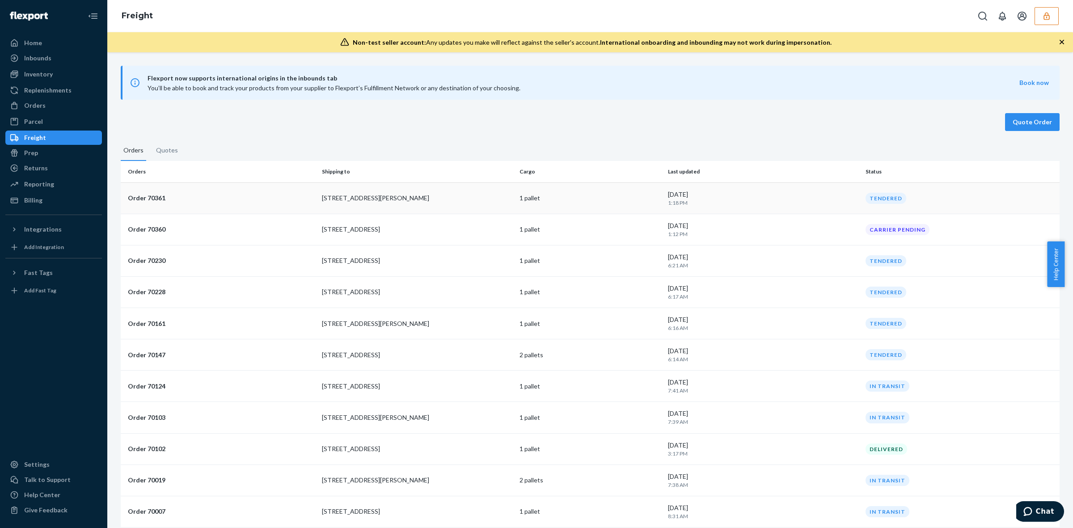
click at [736, 195] on div "September 22, 2025 1:18 PM" at bounding box center [763, 198] width 190 height 17
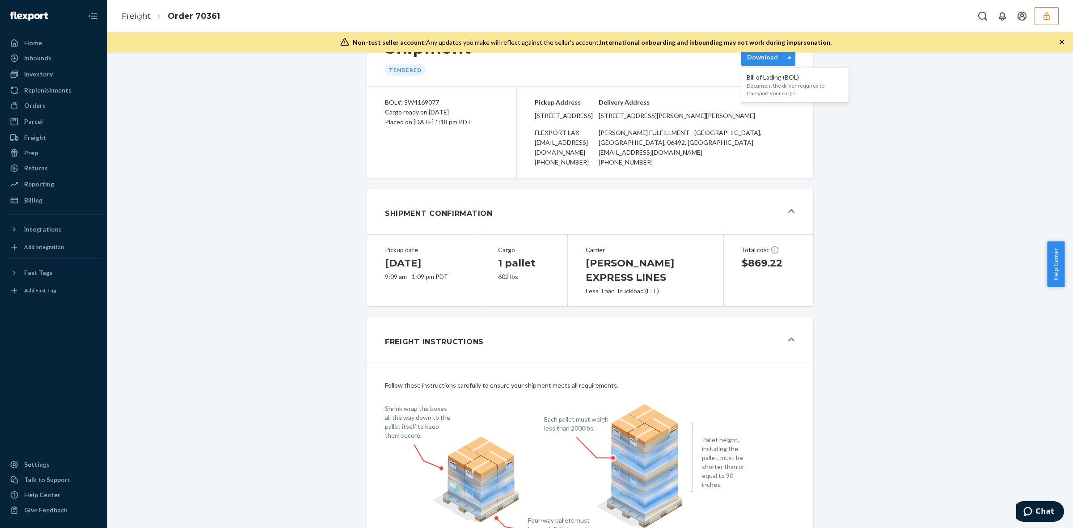
scroll to position [56, 0]
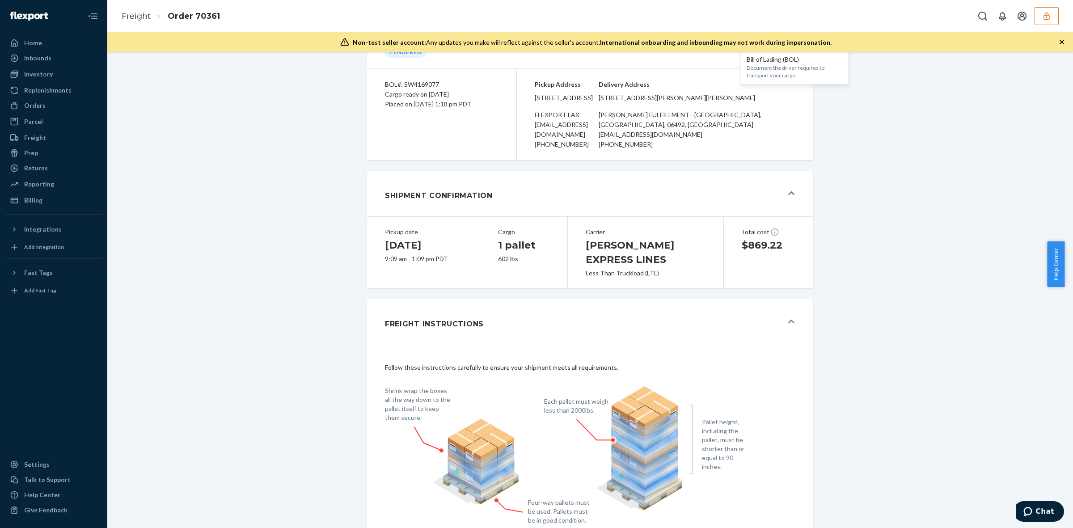
click at [554, 310] on div "Freight Instructions" at bounding box center [584, 322] width 398 height 24
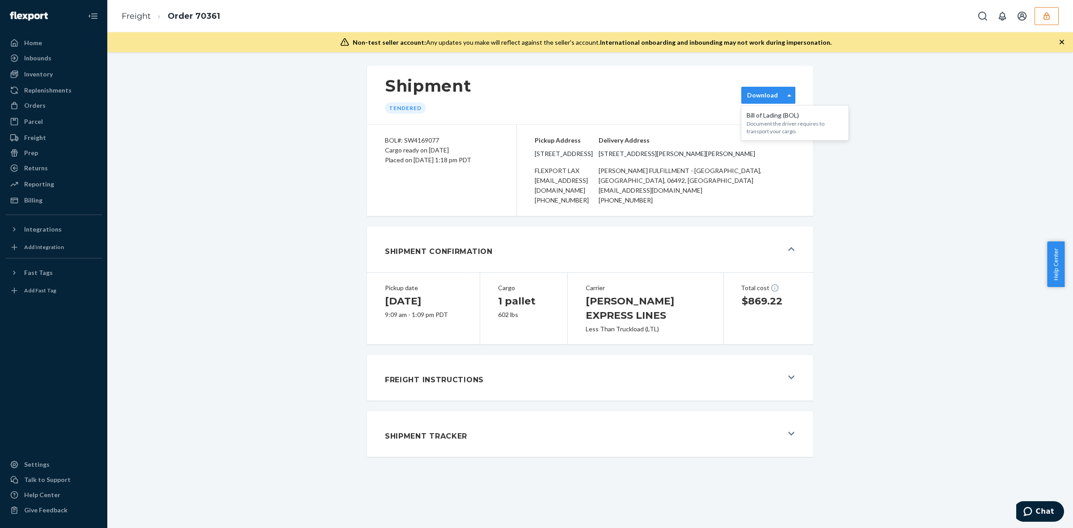
click at [576, 422] on div "Shipment Tracker" at bounding box center [584, 434] width 398 height 24
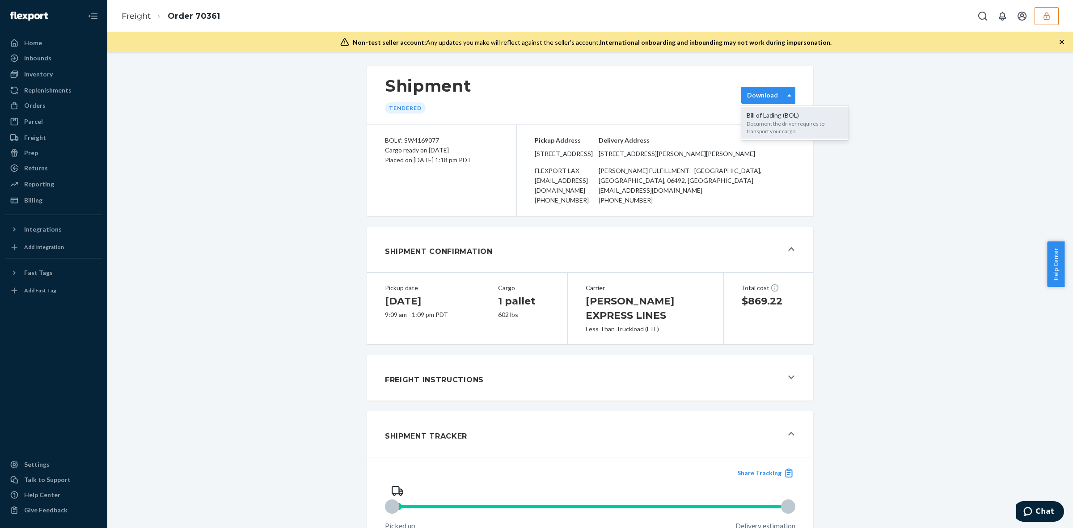
click at [781, 124] on div "Document the driver requires to transport your cargo." at bounding box center [795, 127] width 97 height 15
click at [1044, 17] on icon "button" at bounding box center [1046, 16] width 9 height 9
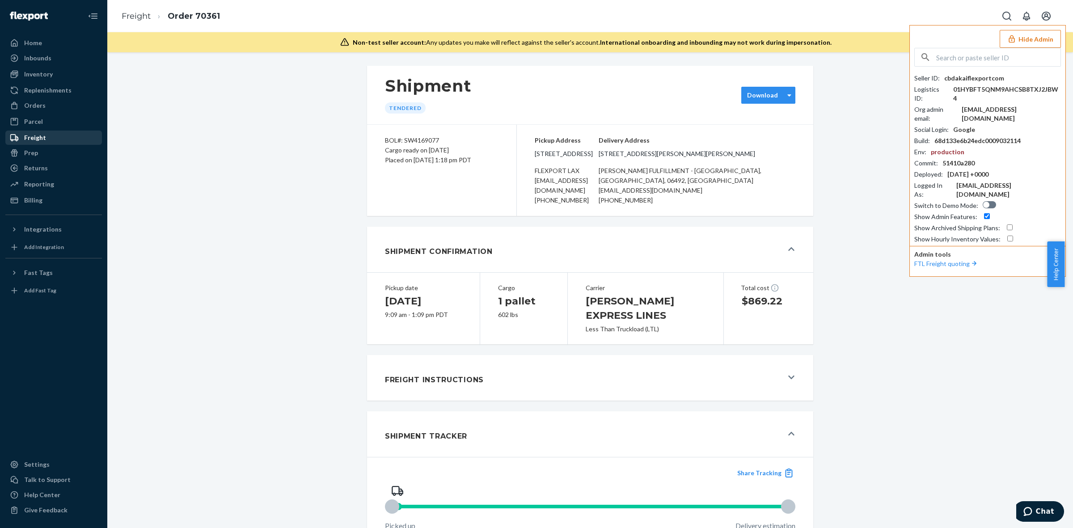
click at [60, 138] on div "Freight" at bounding box center [53, 137] width 95 height 13
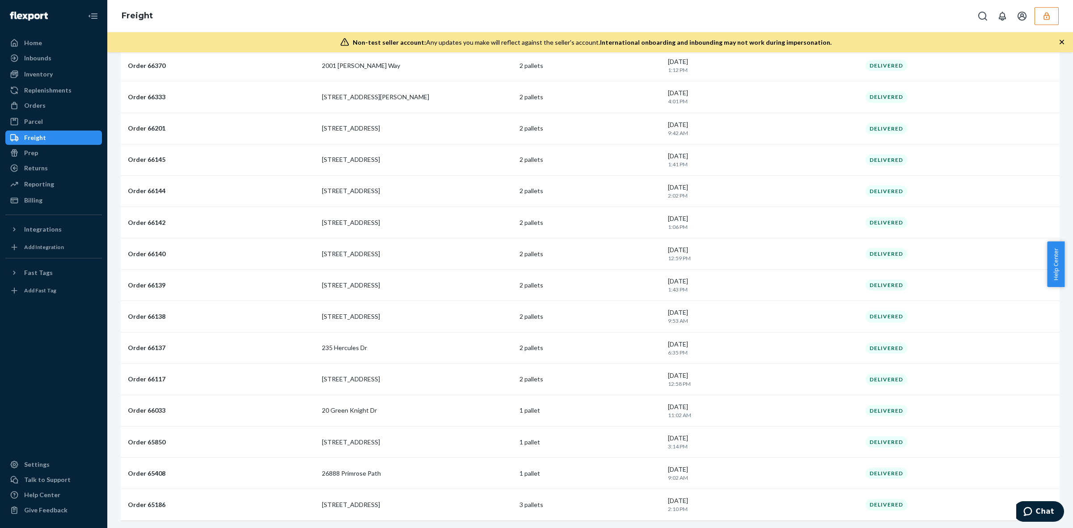
scroll to position [984, 0]
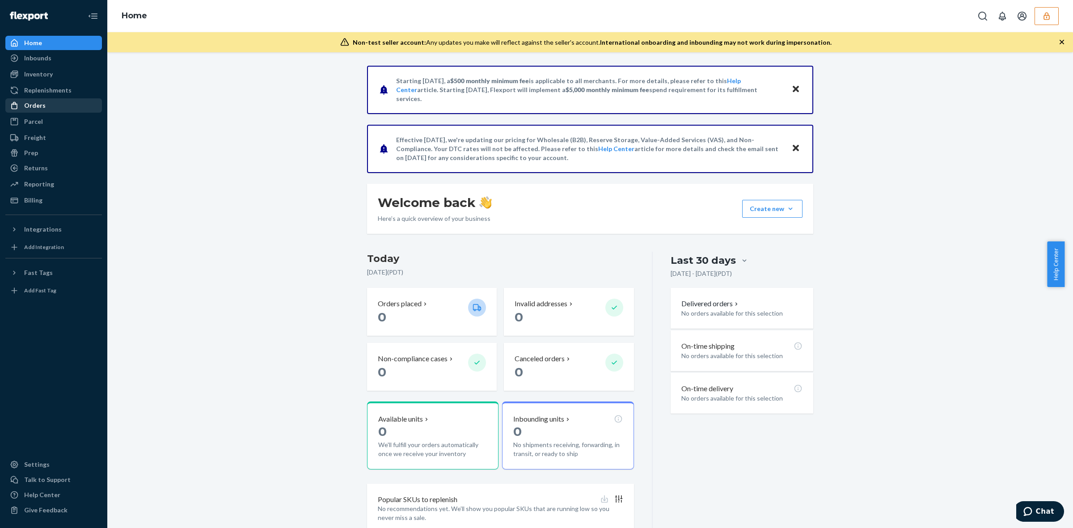
click at [63, 102] on div "Orders" at bounding box center [53, 105] width 95 height 13
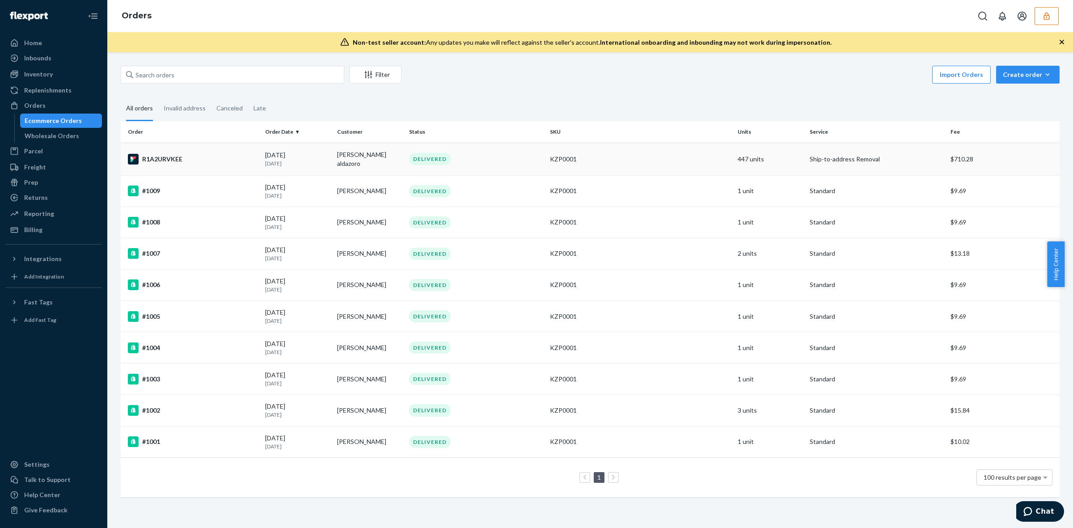
click at [499, 157] on div "DELIVERED" at bounding box center [475, 159] width 137 height 12
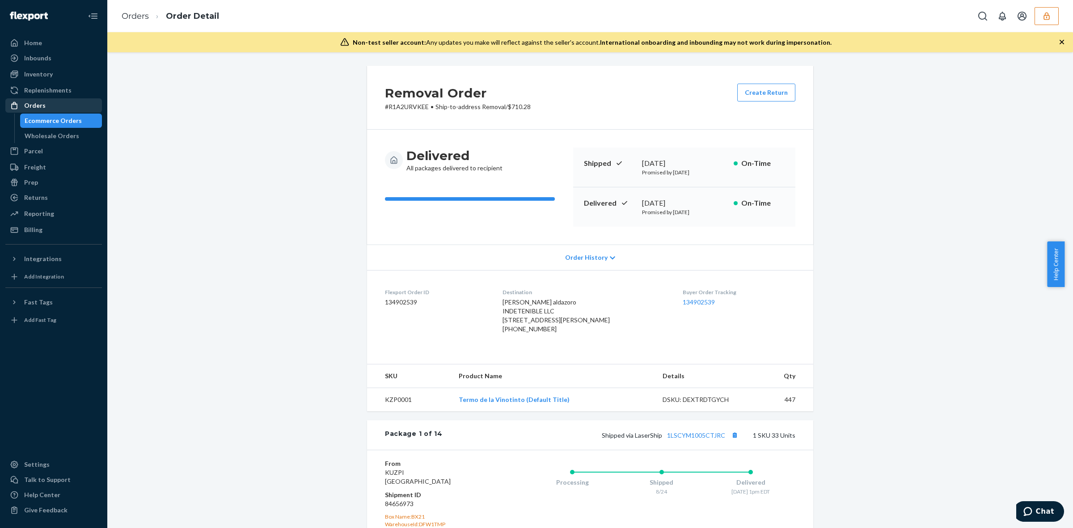
click at [31, 106] on div "Orders" at bounding box center [34, 105] width 21 height 9
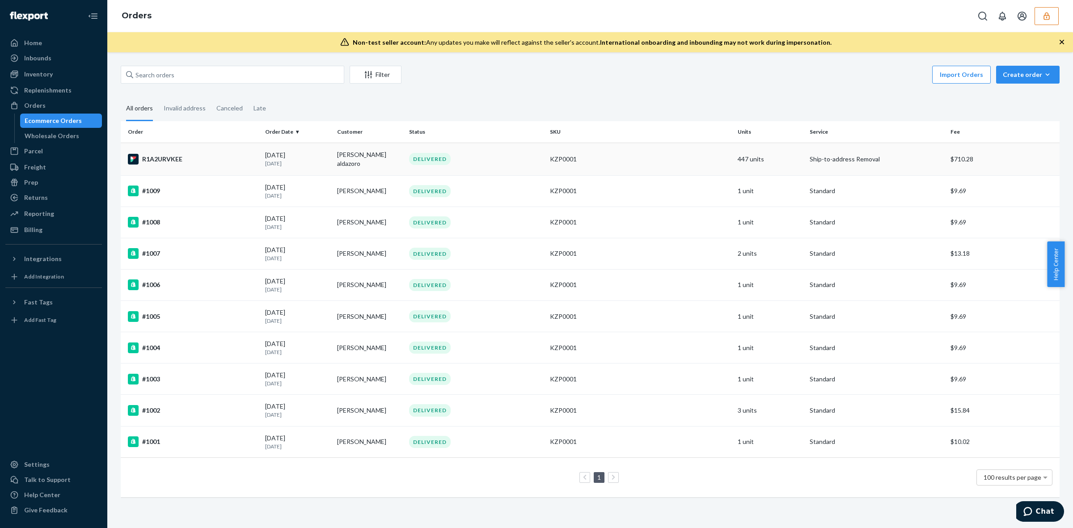
click at [524, 151] on td "DELIVERED" at bounding box center [475, 159] width 141 height 33
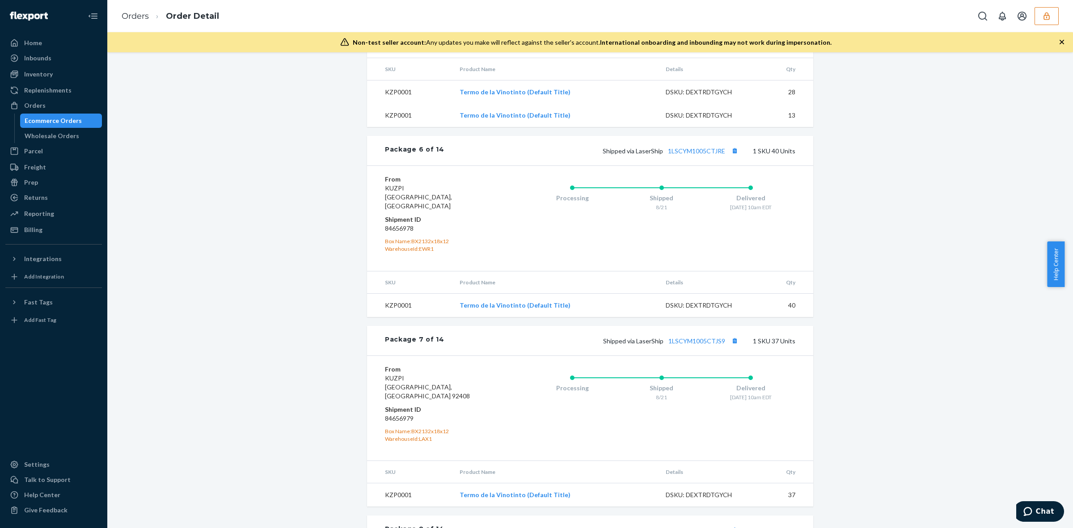
scroll to position [1285, 0]
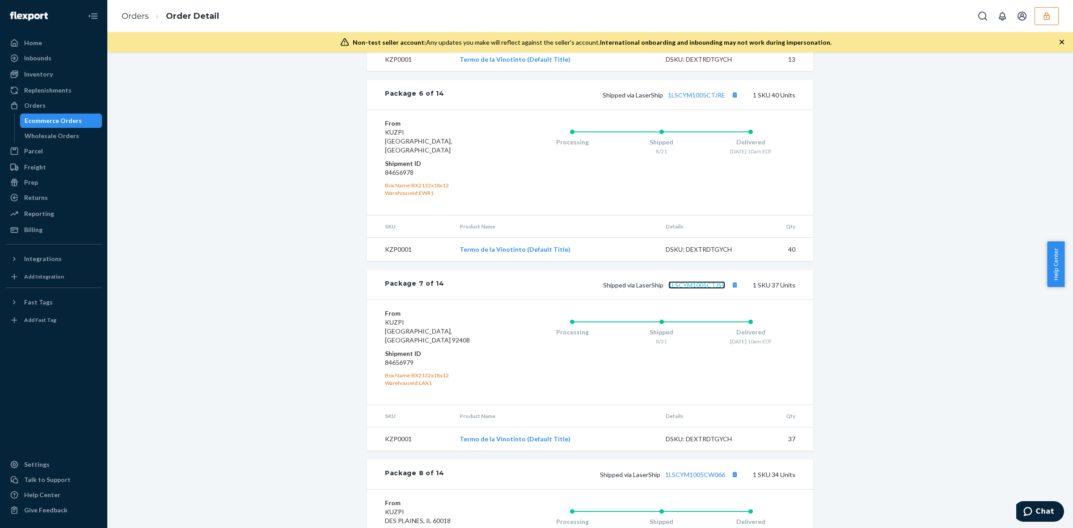
click at [705, 281] on link "1LSCYM1005CTJS9" at bounding box center [696, 285] width 57 height 8
